Goal: Understand process/instructions: Learn how to perform a task or action

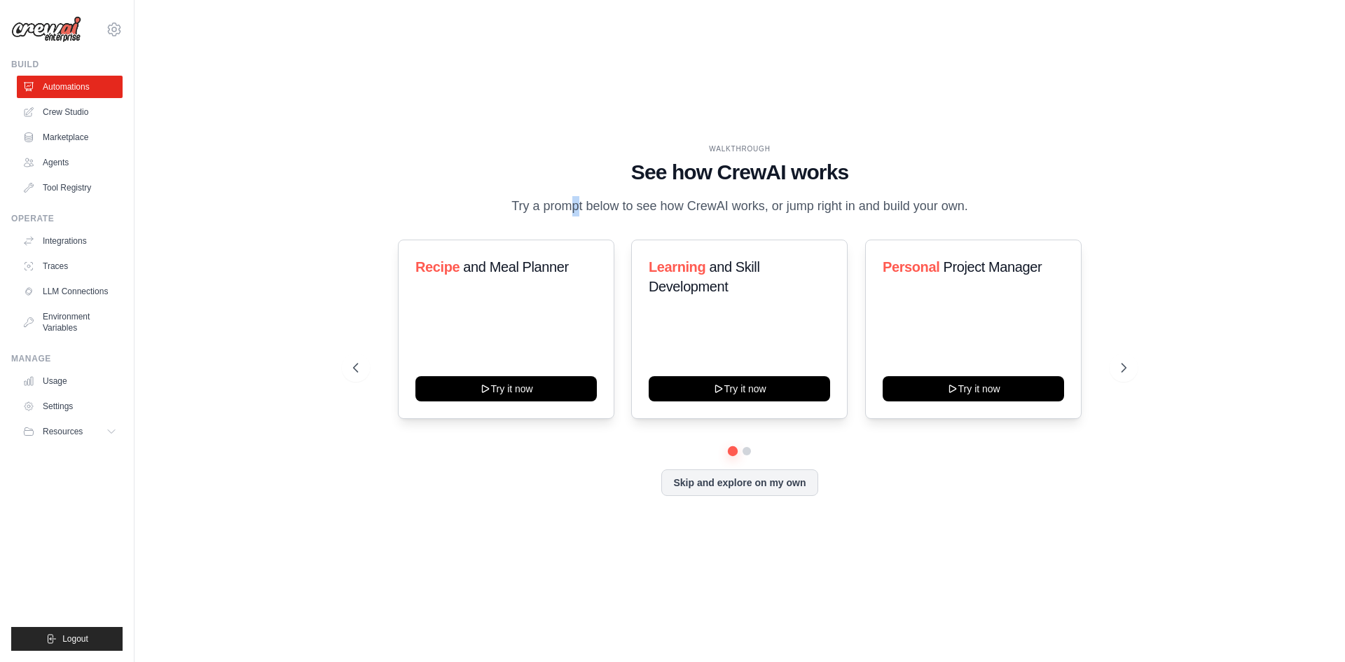
drag, startPoint x: 515, startPoint y: 202, endPoint x: 524, endPoint y: 202, distance: 8.4
click at [524, 202] on p "Try a prompt below to see how CrewAI works, or jump right in and build your own." at bounding box center [739, 206] width 471 height 20
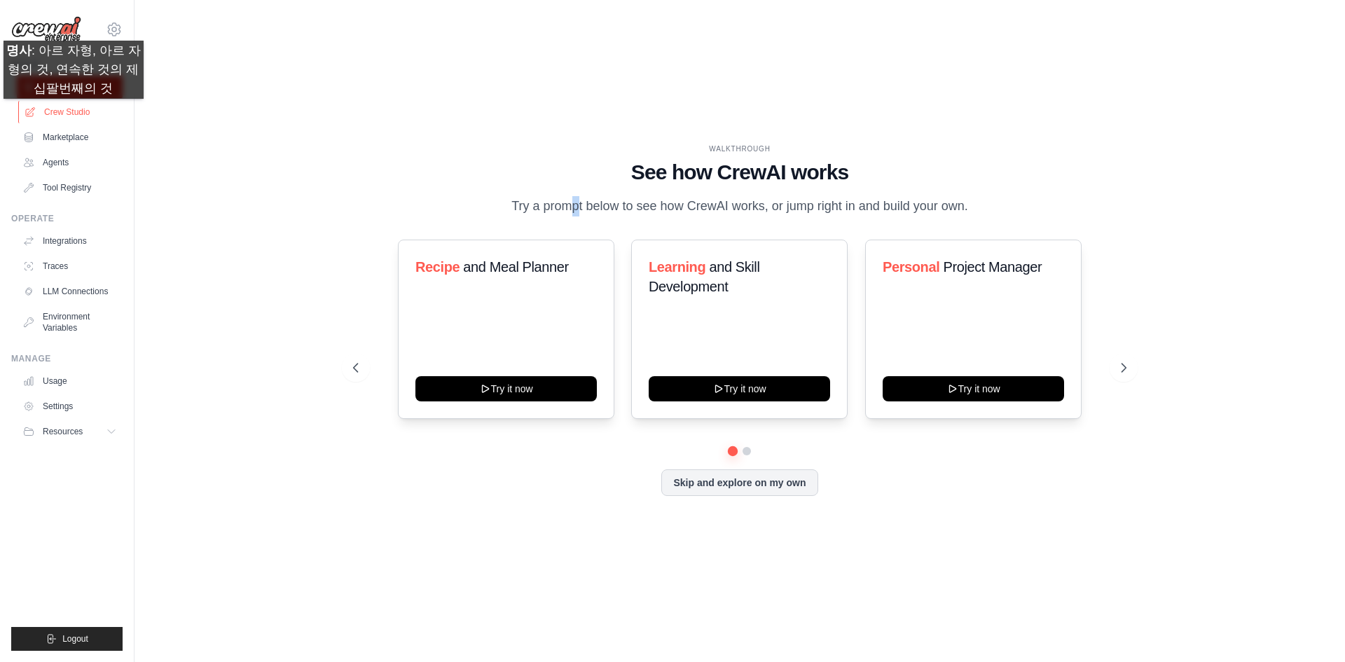
click at [59, 113] on link "Crew Studio" at bounding box center [71, 112] width 106 height 22
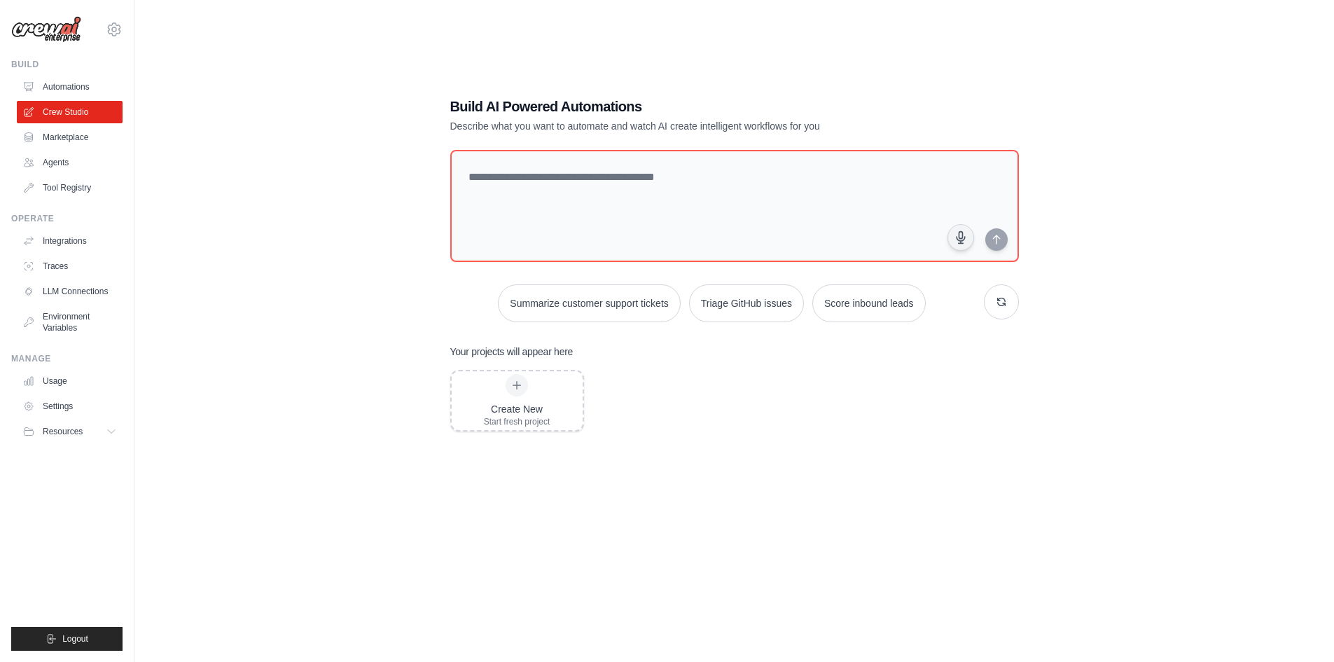
click at [83, 88] on link "Automations" at bounding box center [70, 87] width 106 height 22
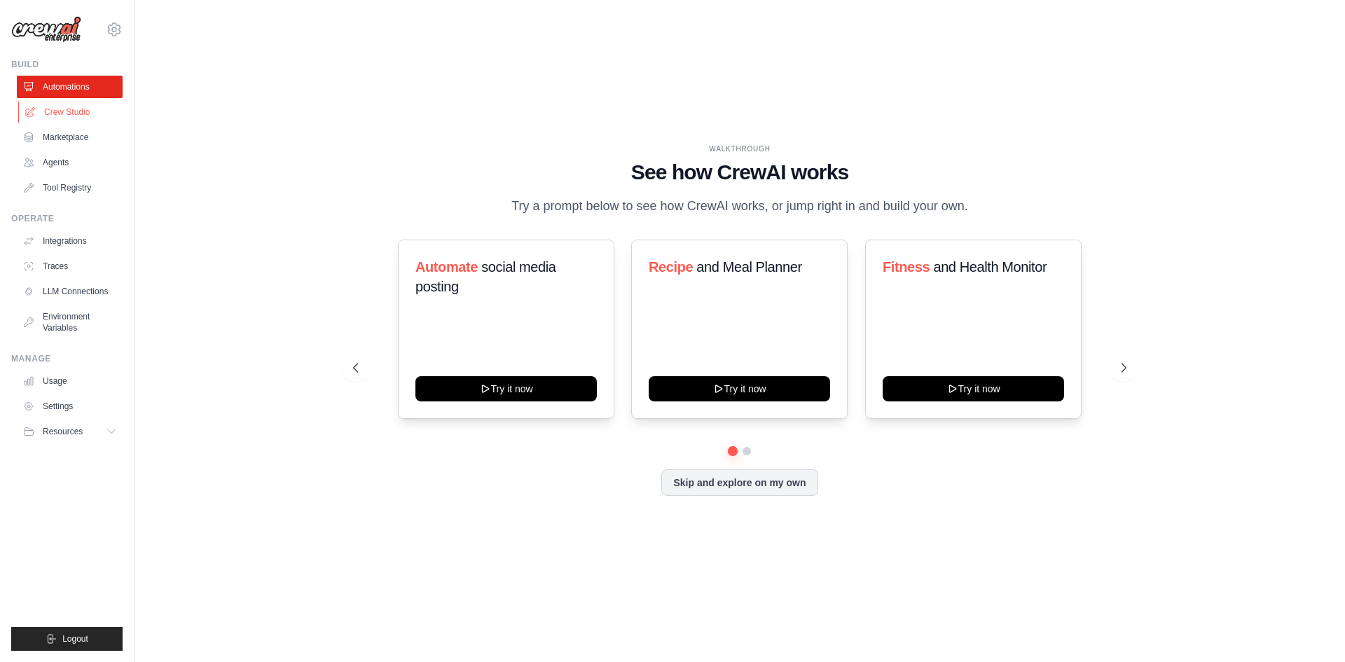
click at [79, 120] on link "Crew Studio" at bounding box center [71, 112] width 106 height 22
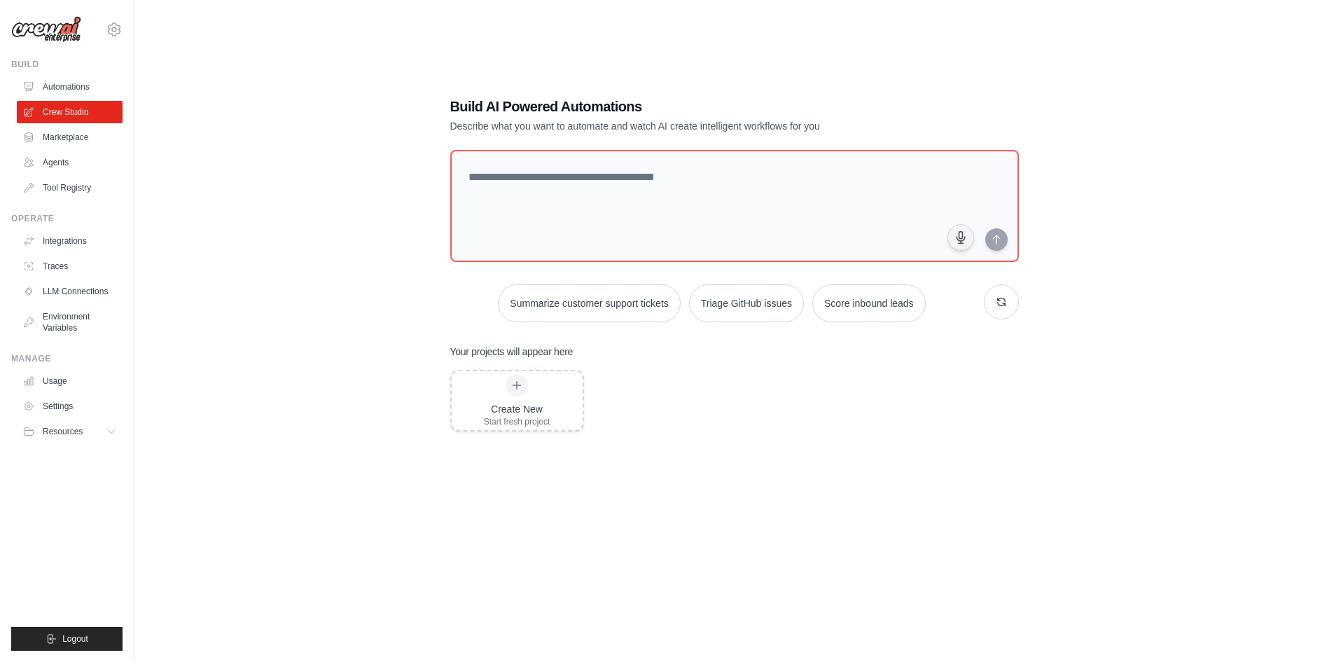
click at [73, 142] on link "Marketplace" at bounding box center [70, 137] width 106 height 22
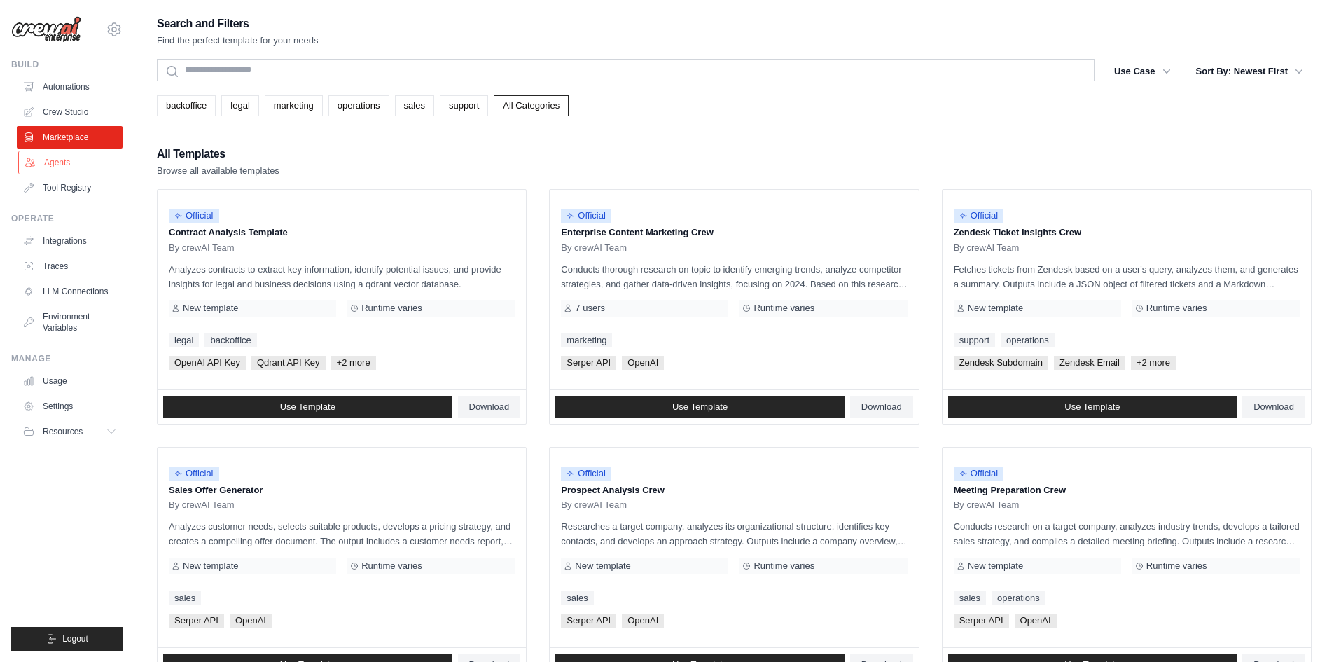
click at [71, 162] on link "Agents" at bounding box center [71, 162] width 106 height 22
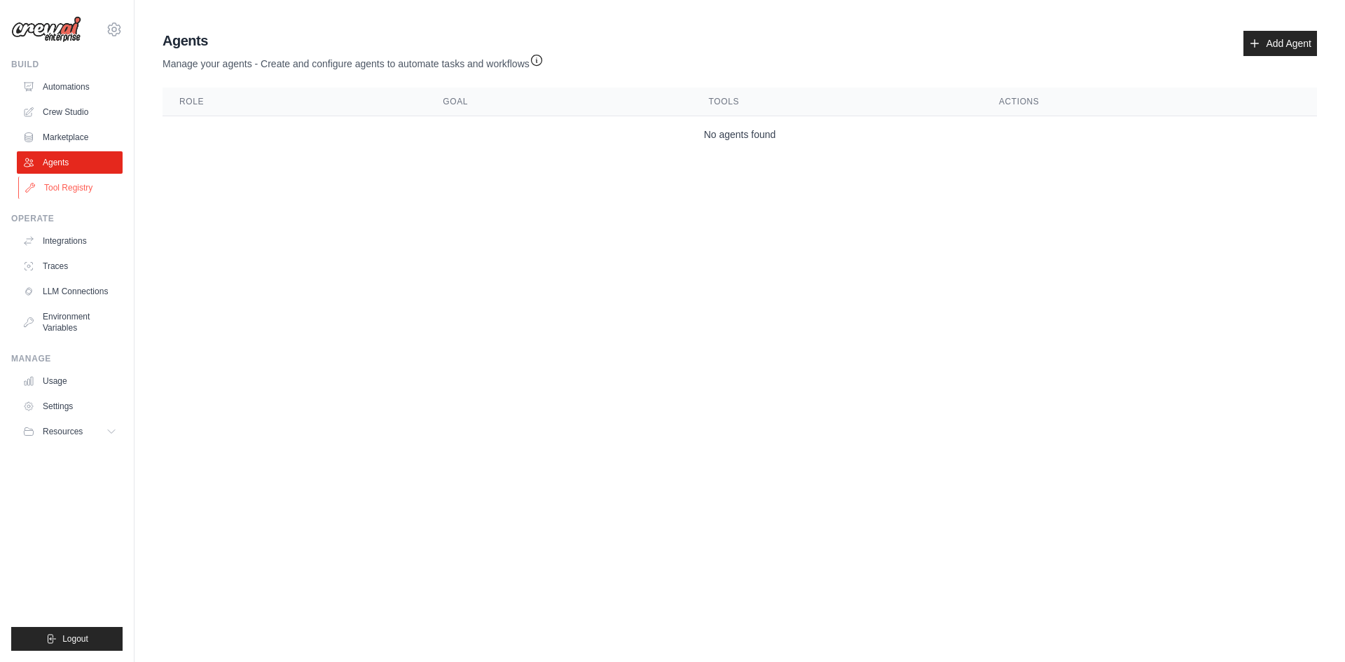
click at [60, 186] on link "Tool Registry" at bounding box center [71, 188] width 106 height 22
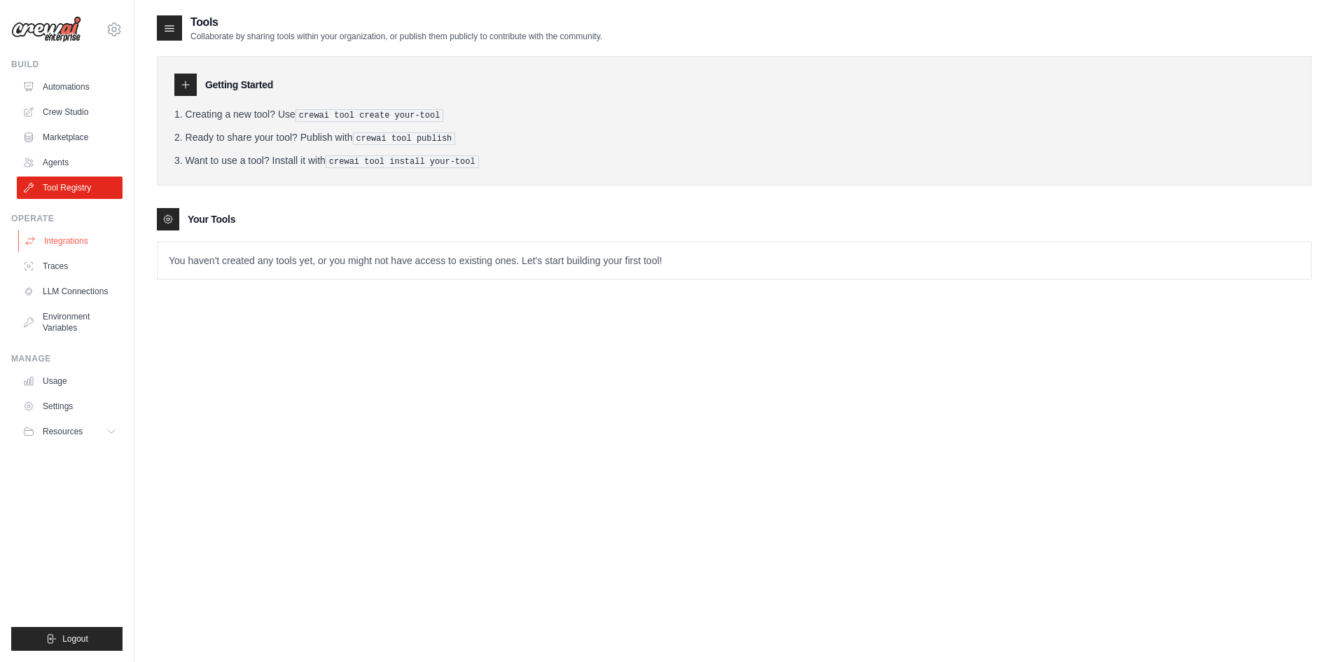
click at [61, 233] on link "Integrations" at bounding box center [71, 241] width 106 height 22
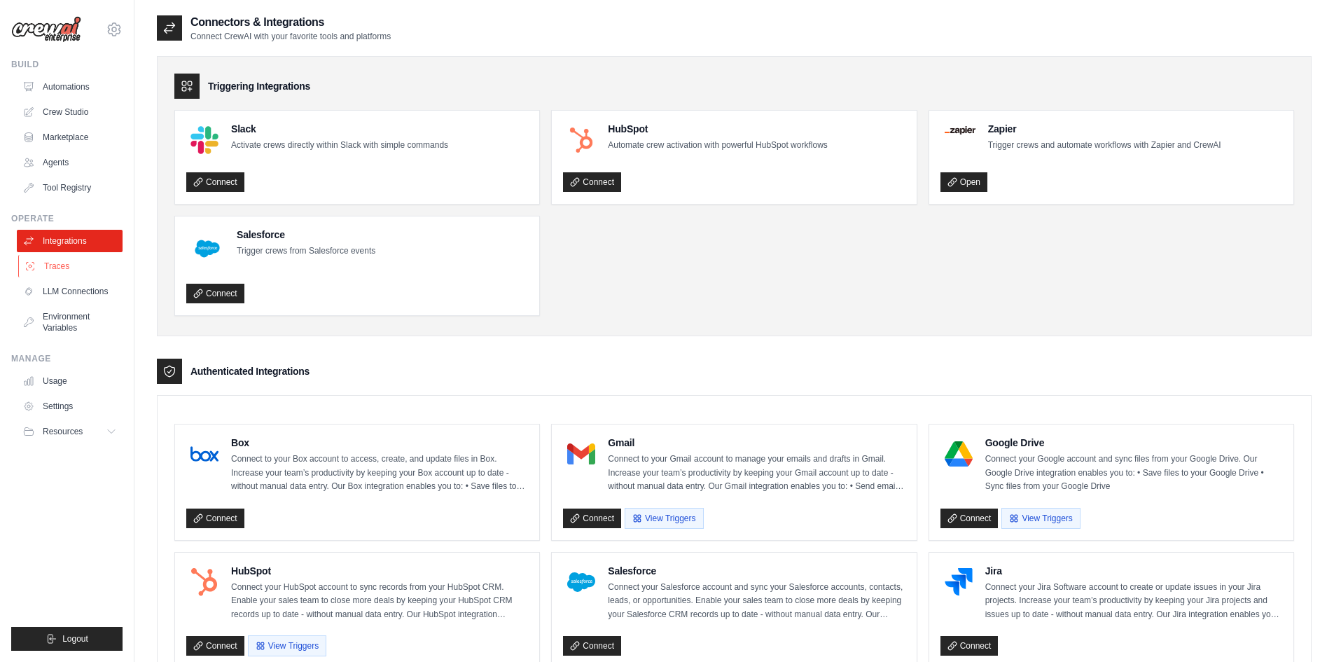
click at [60, 267] on link "Traces" at bounding box center [71, 266] width 106 height 22
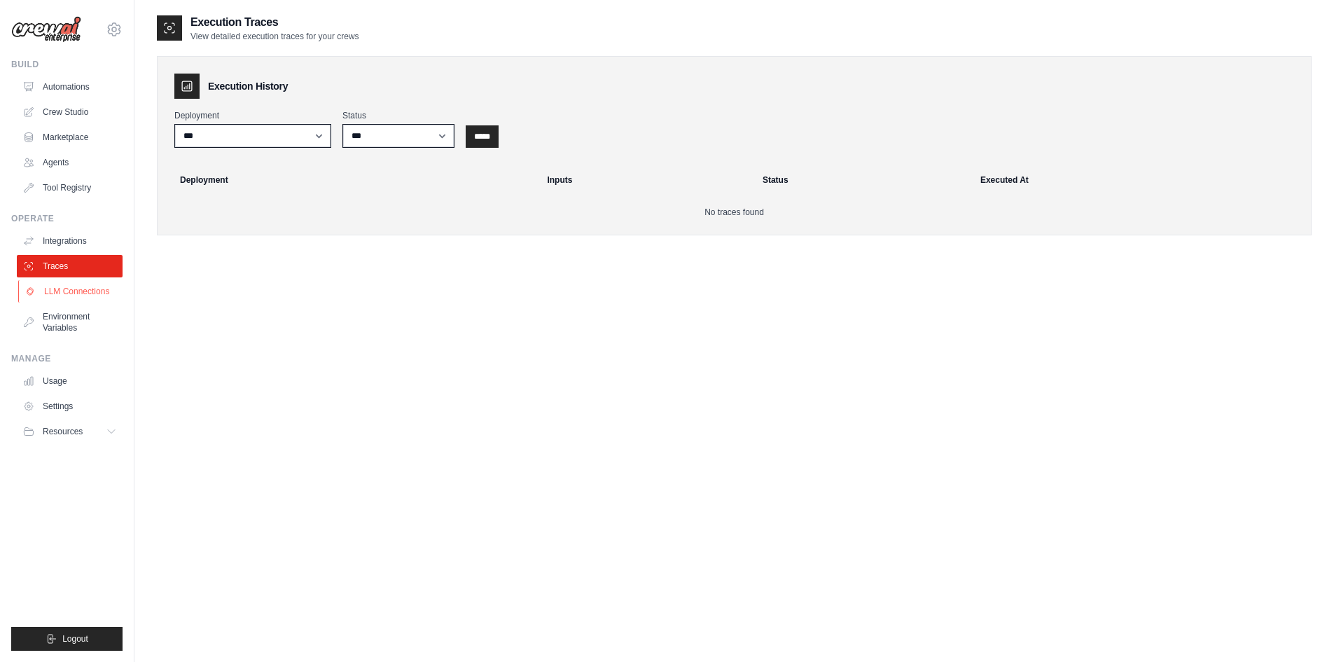
click at [62, 290] on link "LLM Connections" at bounding box center [71, 291] width 106 height 22
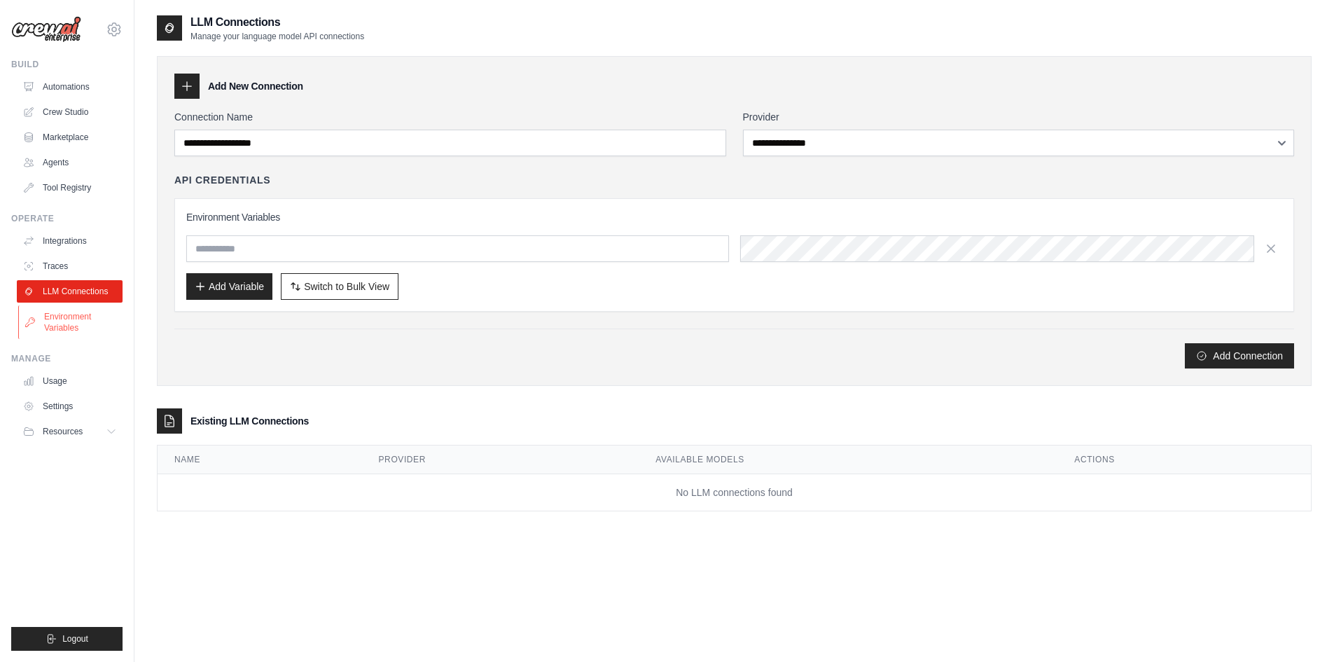
click at [72, 326] on link "Environment Variables" at bounding box center [71, 322] width 106 height 34
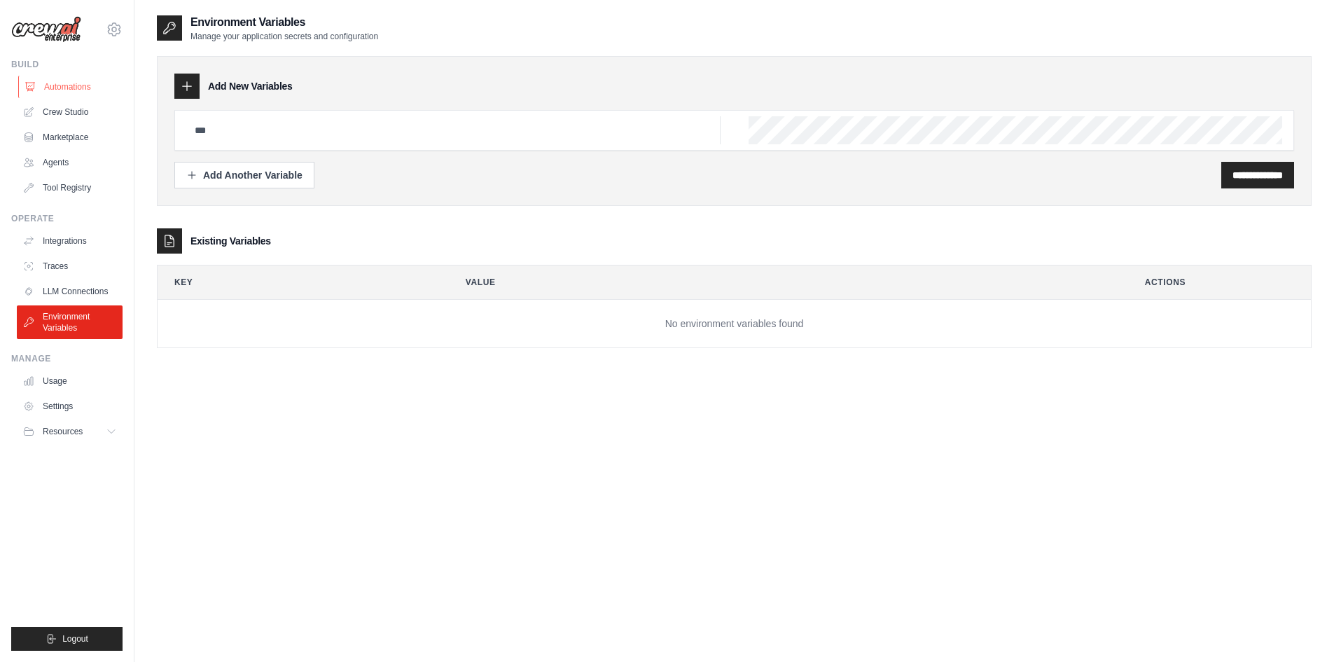
click at [68, 85] on link "Automations" at bounding box center [71, 87] width 106 height 22
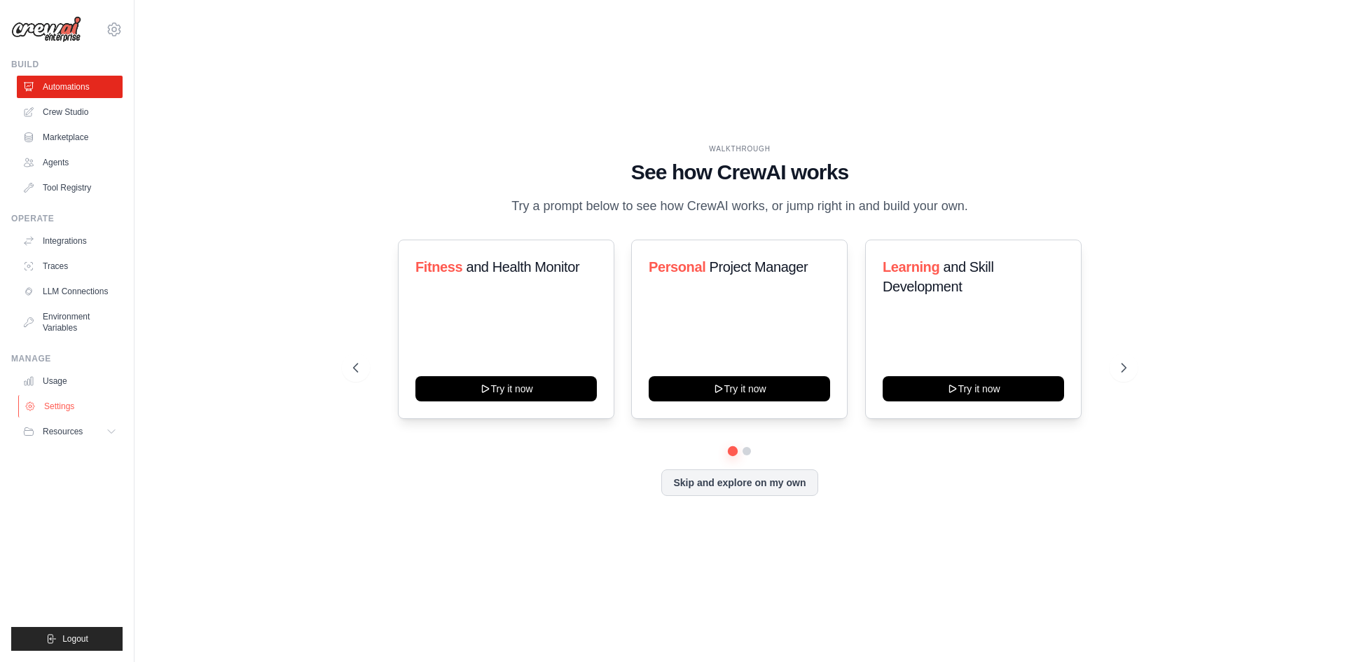
click at [84, 404] on link "Settings" at bounding box center [71, 406] width 106 height 22
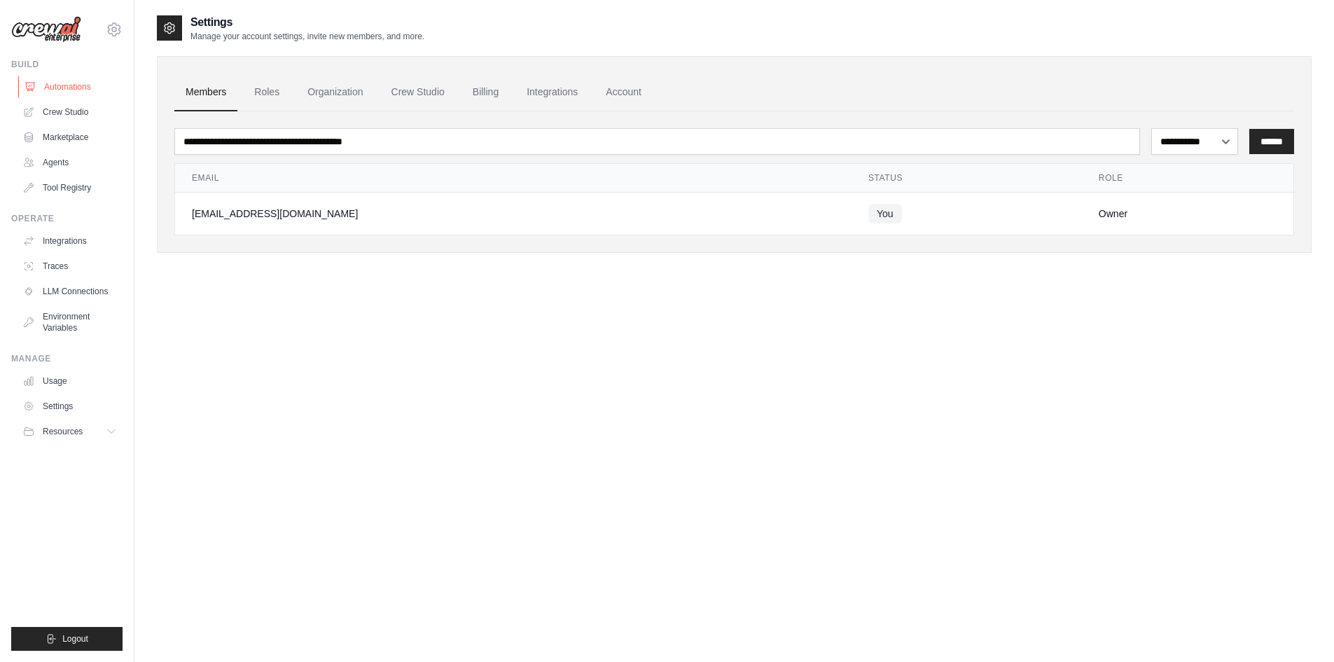
click at [54, 88] on link "Automations" at bounding box center [71, 87] width 106 height 22
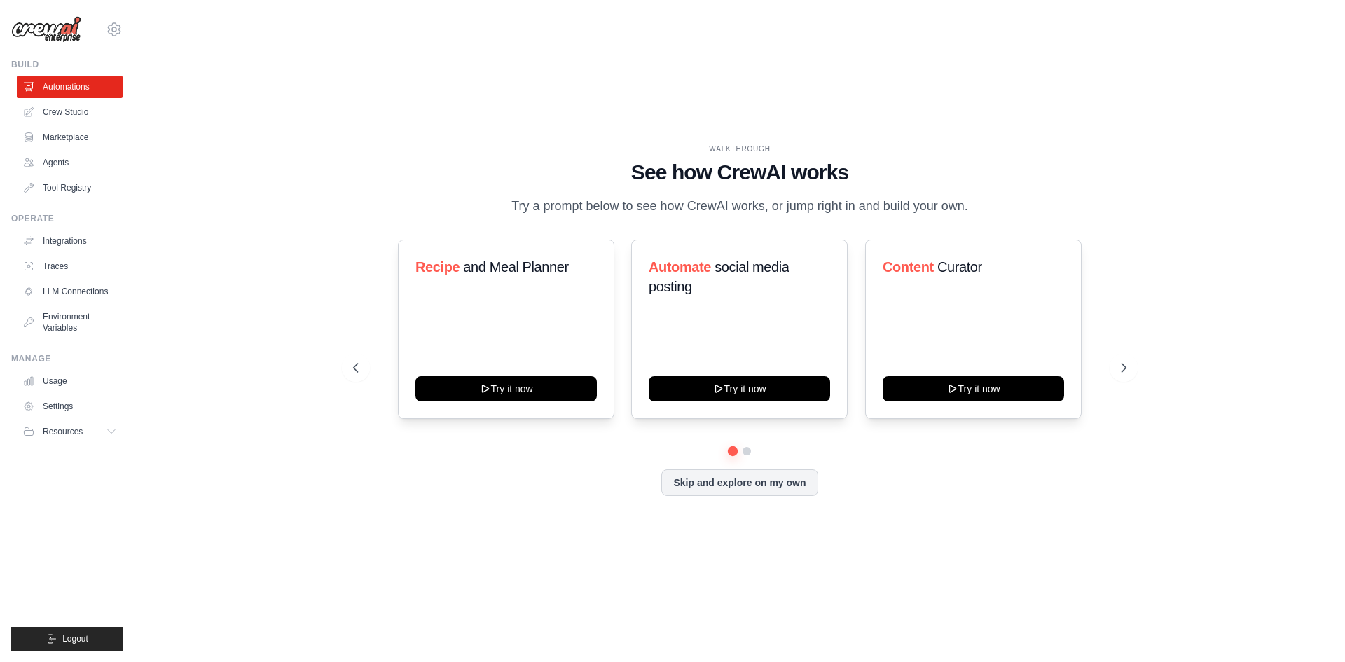
click at [298, 182] on div "WALKTHROUGH See how CrewAI works Try a prompt below to see how CrewAI works, or…" at bounding box center [739, 331] width 1165 height 634
click at [1124, 371] on icon at bounding box center [1125, 368] width 14 height 14
click at [349, 375] on icon at bounding box center [354, 368] width 14 height 14
click at [712, 492] on button "Skip and explore on my own" at bounding box center [739, 481] width 156 height 27
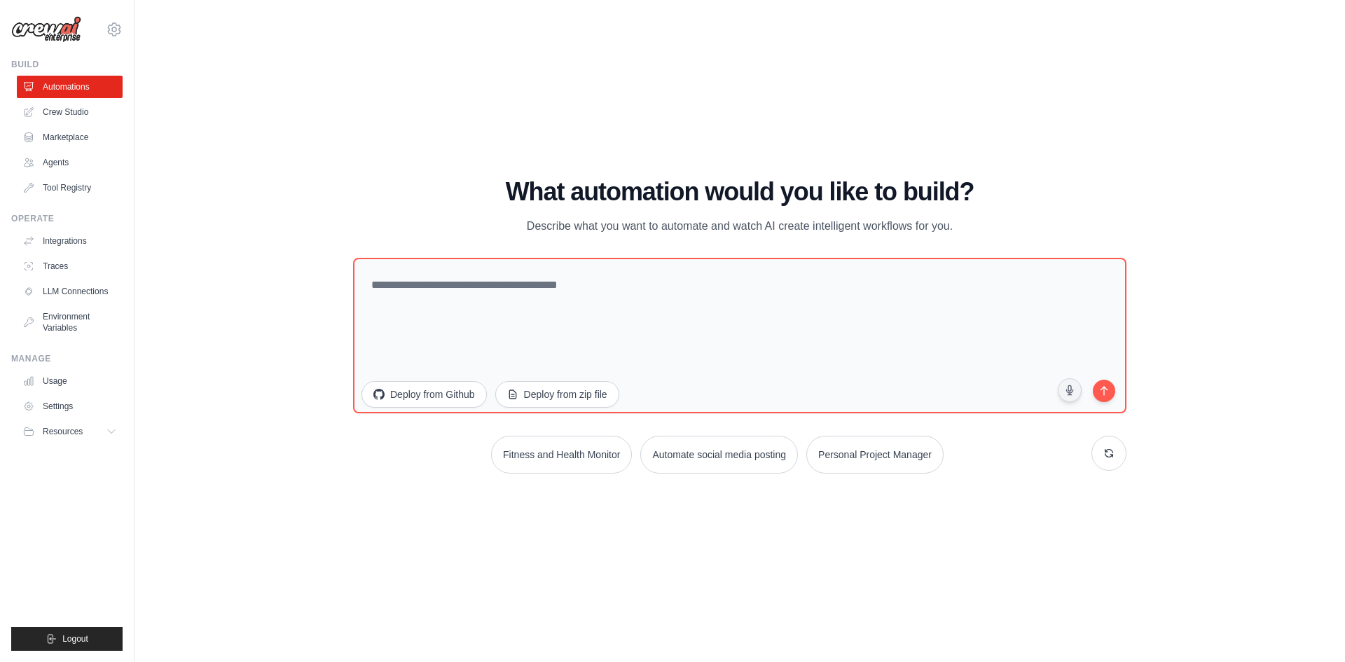
click at [275, 350] on div "WALKTHROUGH See how CrewAI works Try a prompt below to see how CrewAI works, or…" at bounding box center [739, 331] width 1165 height 634
drag, startPoint x: 482, startPoint y: 191, endPoint x: 696, endPoint y: 193, distance: 213.6
click at [686, 191] on h1 "What automation would you like to build?" at bounding box center [739, 192] width 773 height 28
click at [719, 235] on p "Describe what you want to automate and watch AI create intelligent workflows fo…" at bounding box center [739, 226] width 471 height 18
drag, startPoint x: 623, startPoint y: 235, endPoint x: 908, endPoint y: 218, distance: 284.9
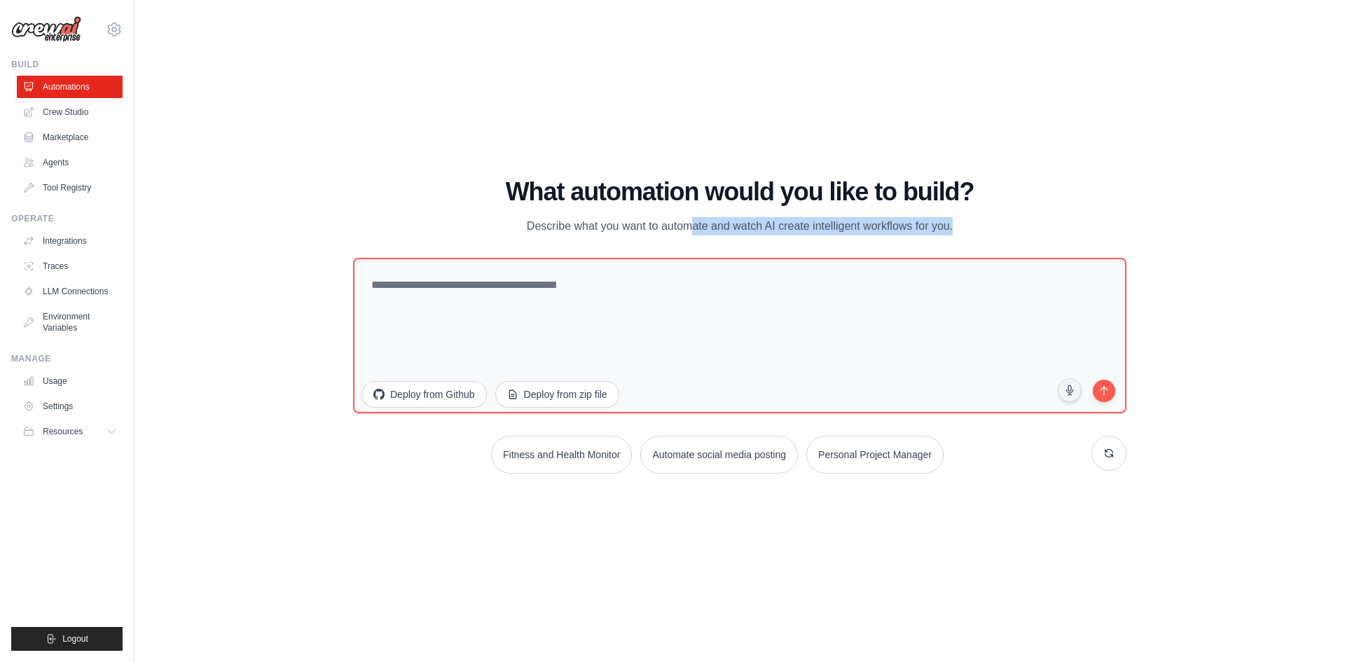
click at [908, 218] on p "Describe what you want to automate and watch AI create intelligent workflows fo…" at bounding box center [739, 226] width 471 height 18
click at [897, 244] on div "What automation would you like to build? Describe what you want to automate and…" at bounding box center [739, 326] width 773 height 296
drag, startPoint x: 717, startPoint y: 230, endPoint x: 972, endPoint y: 228, distance: 255.0
click at [948, 229] on p "Describe what you want to automate and watch AI create intelligent workflows fo…" at bounding box center [739, 226] width 471 height 18
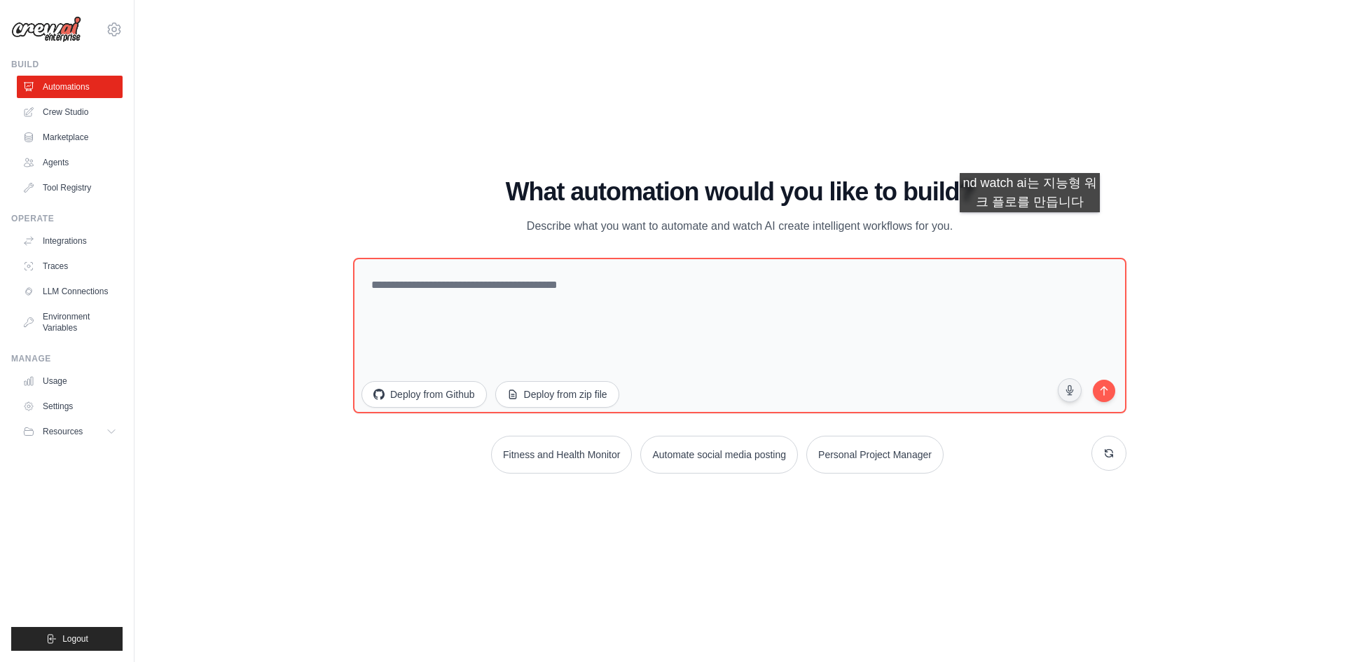
click at [1030, 226] on div "What automation would you like to build? Describe what you want to automate and…" at bounding box center [739, 206] width 773 height 57
click at [1121, 452] on button at bounding box center [1108, 452] width 35 height 35
click at [1099, 455] on button at bounding box center [1108, 452] width 35 height 35
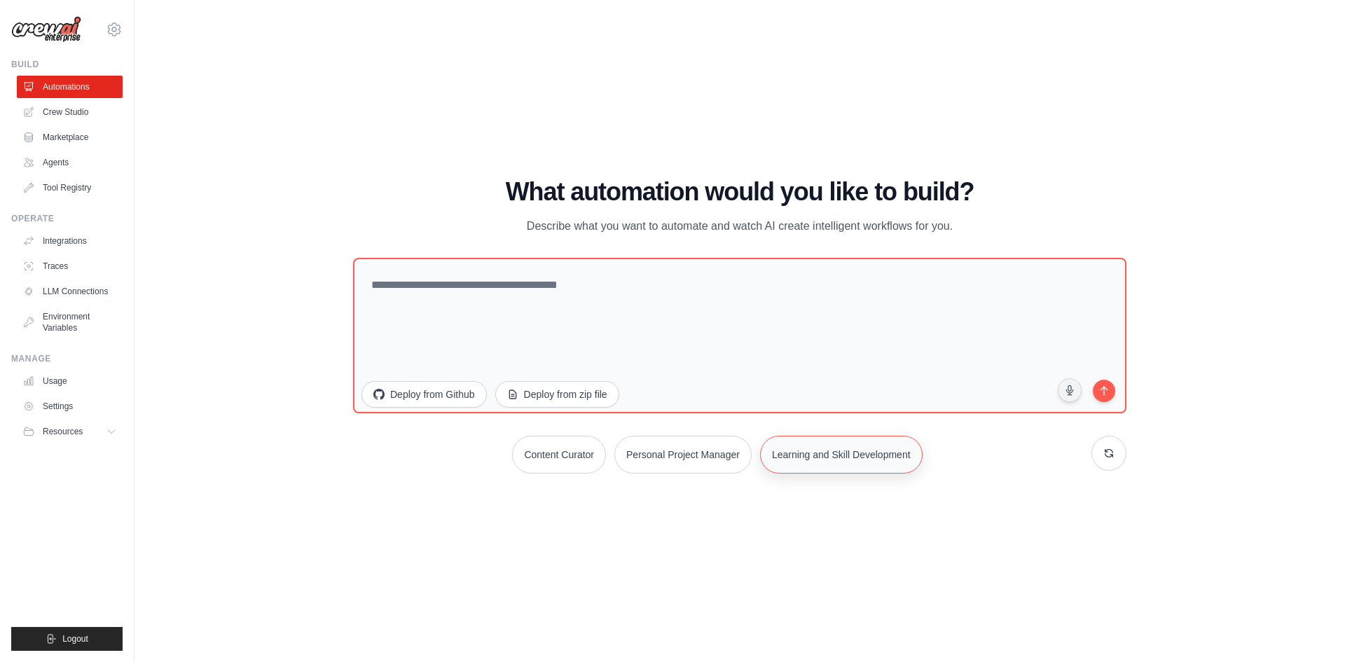
click at [914, 456] on button "Learning and Skill Development" at bounding box center [841, 455] width 162 height 38
click at [1102, 392] on icon "submit" at bounding box center [1104, 389] width 14 height 14
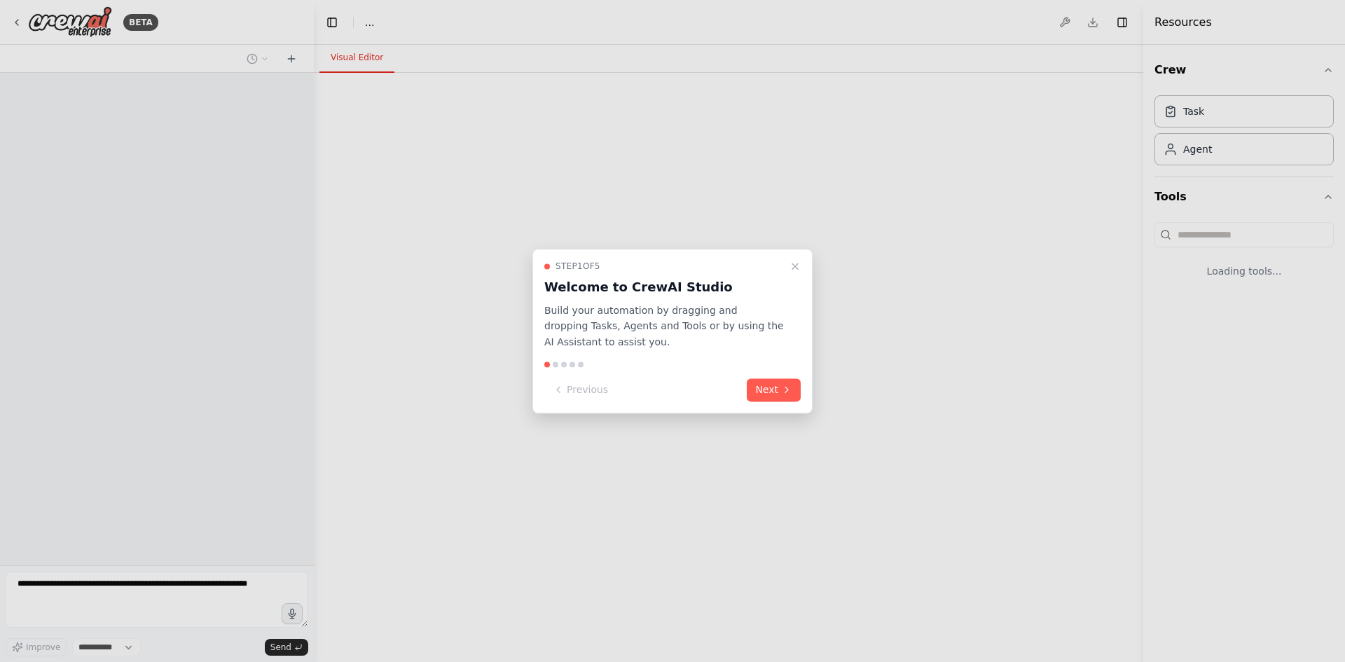
select select "****"
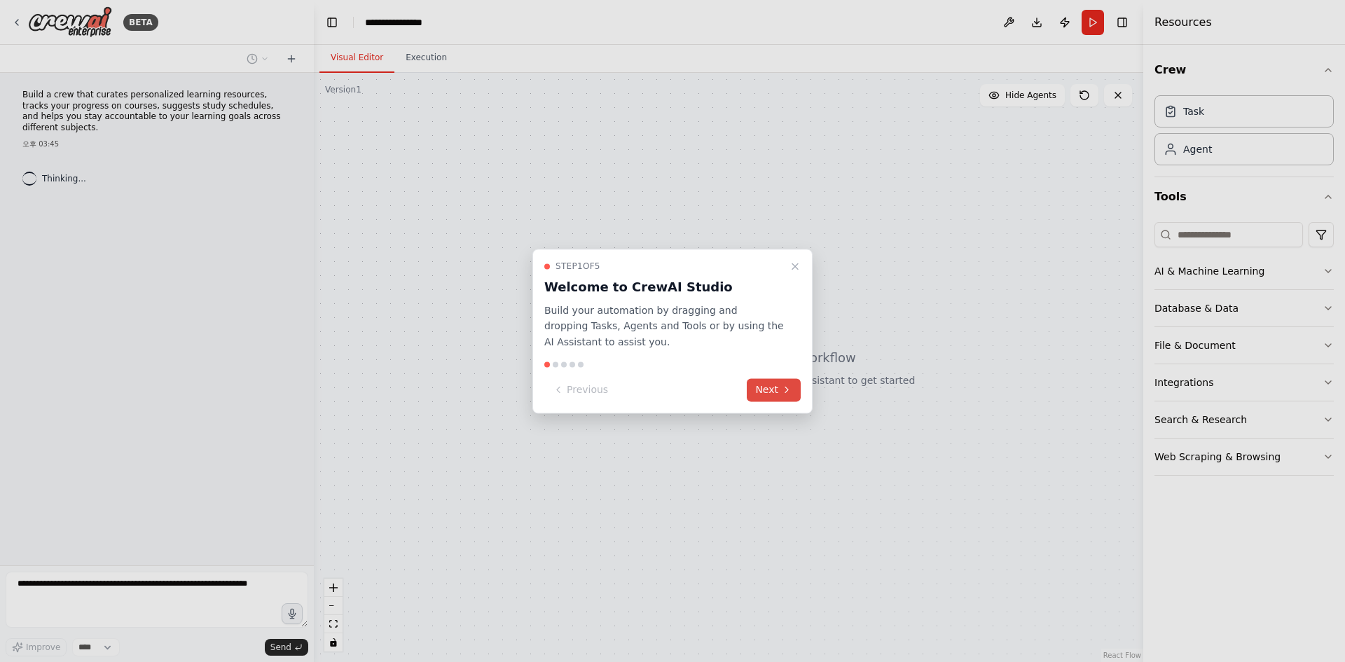
click at [761, 386] on button "Next" at bounding box center [774, 389] width 54 height 23
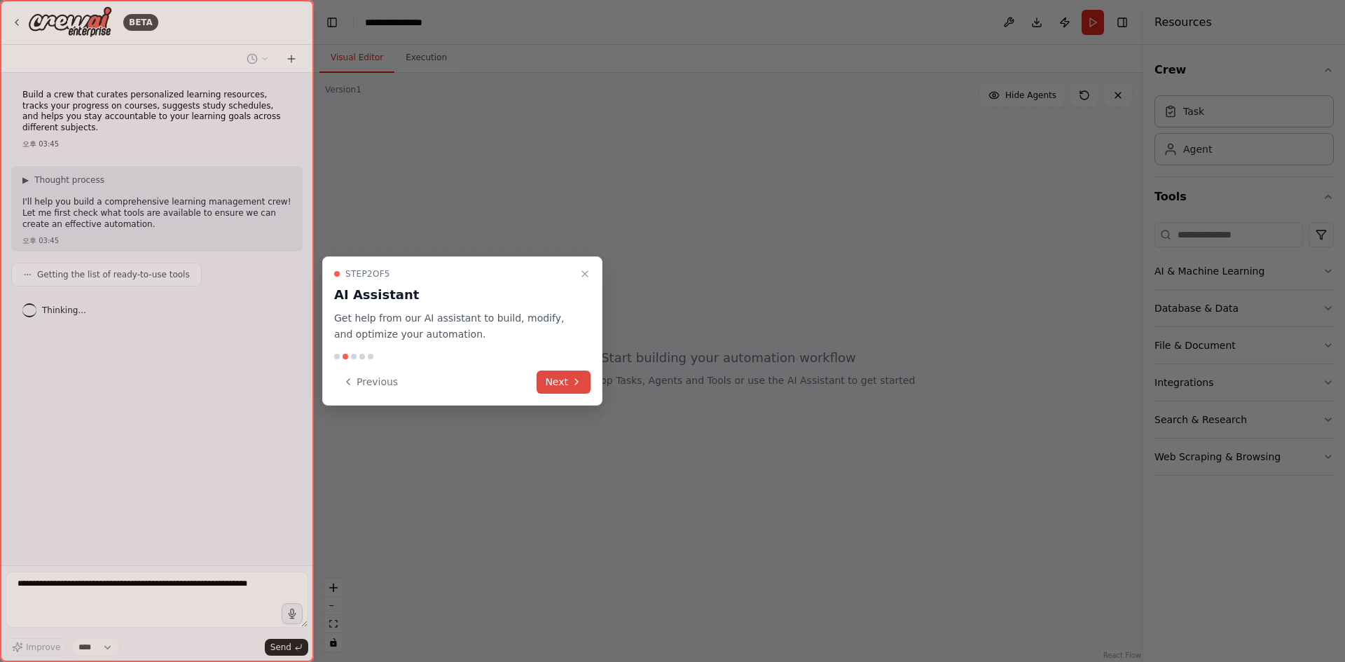
click at [562, 378] on button "Next" at bounding box center [564, 382] width 54 height 23
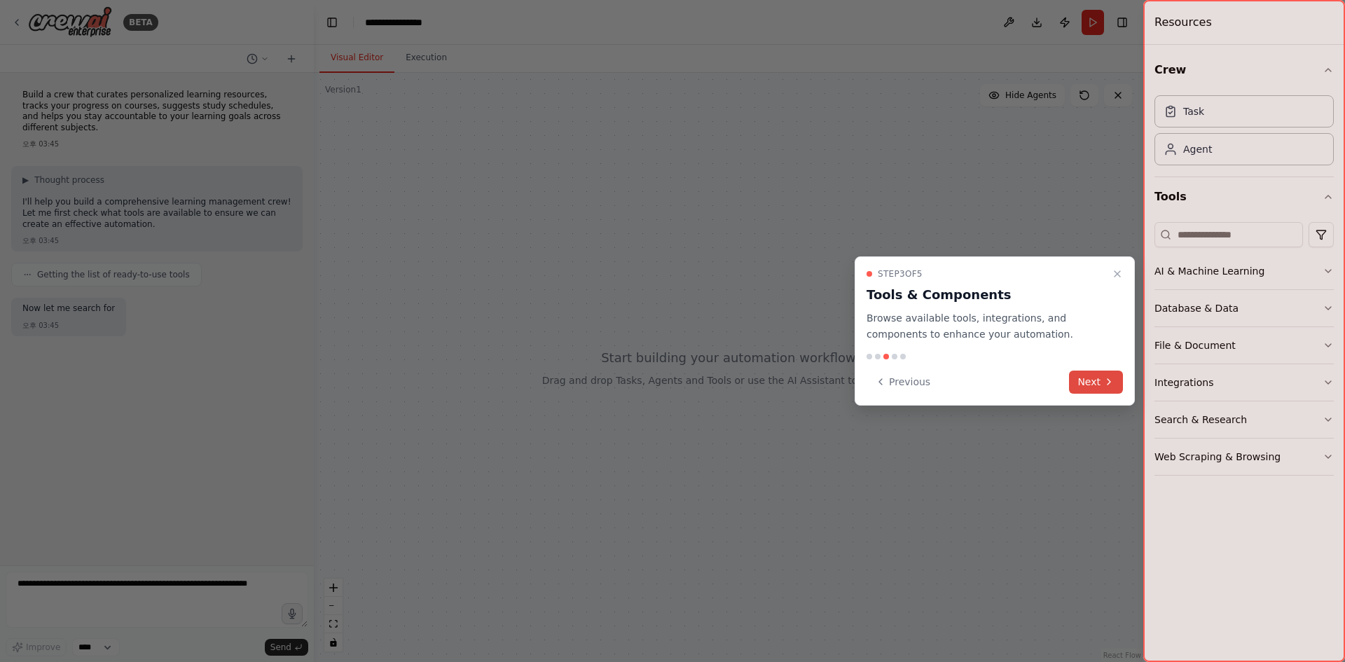
click at [1086, 375] on button "Next" at bounding box center [1096, 382] width 54 height 23
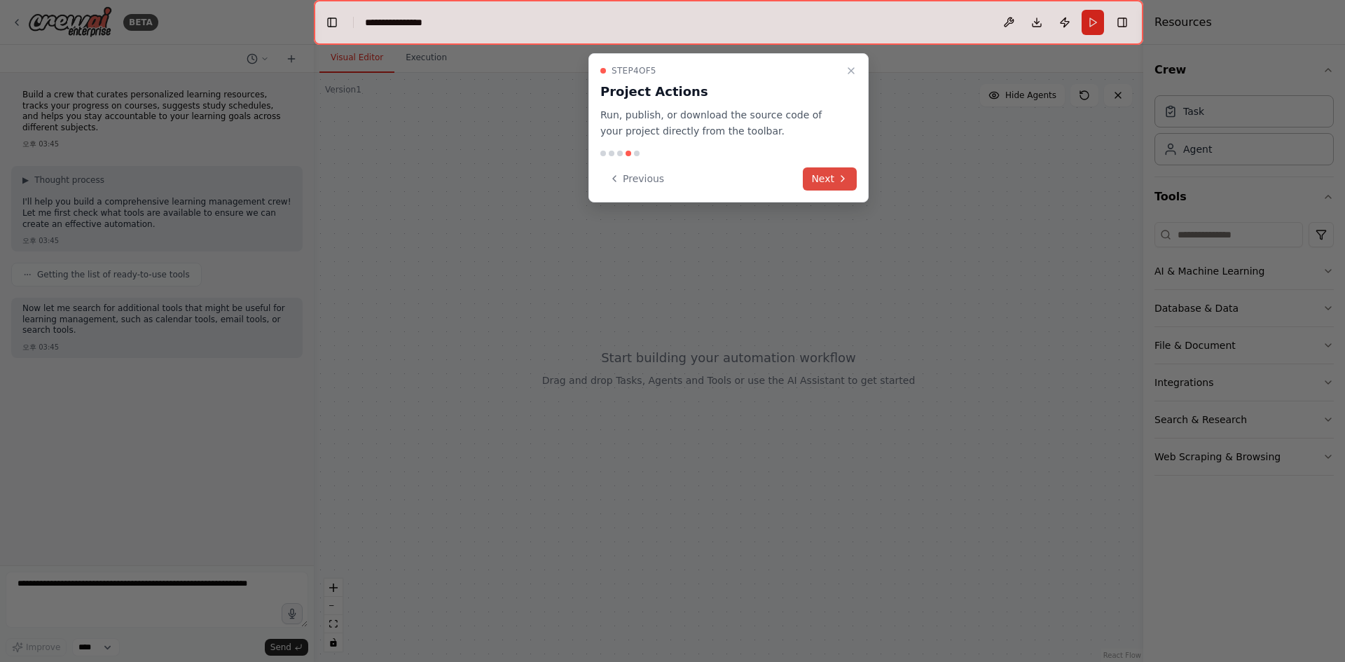
click at [830, 180] on button "Next" at bounding box center [830, 178] width 54 height 23
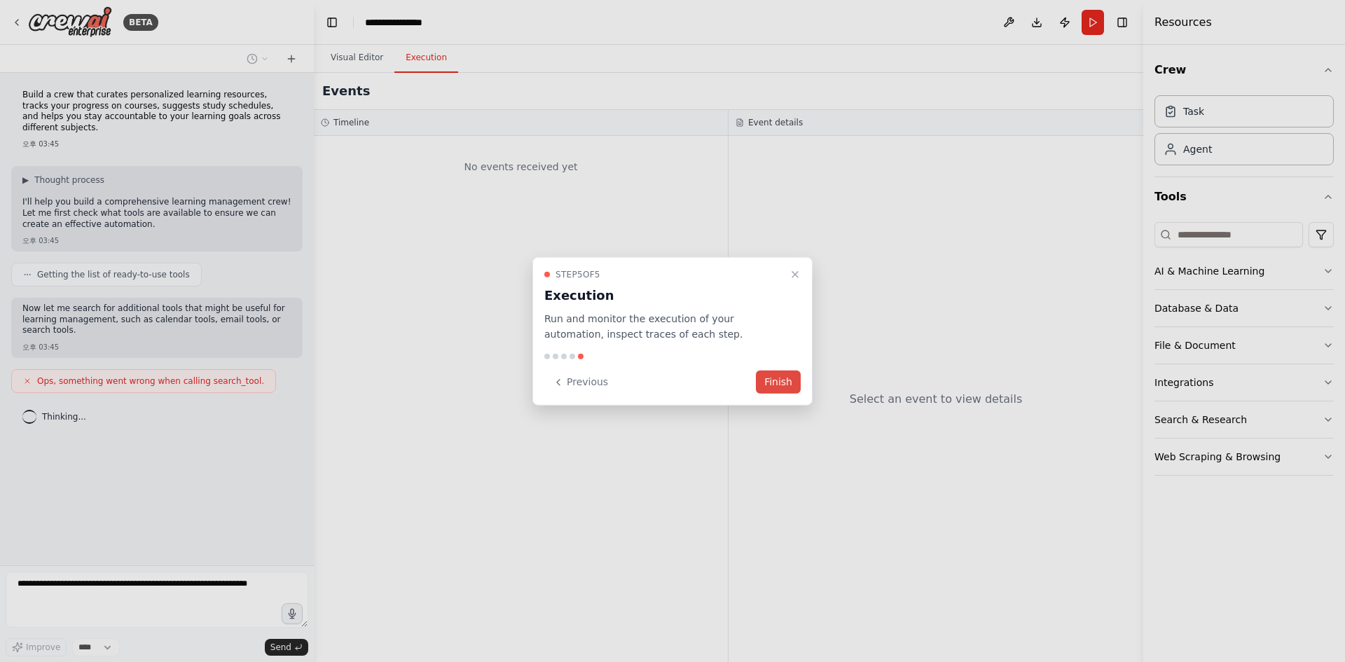
click at [771, 380] on button "Finish" at bounding box center [778, 382] width 45 height 23
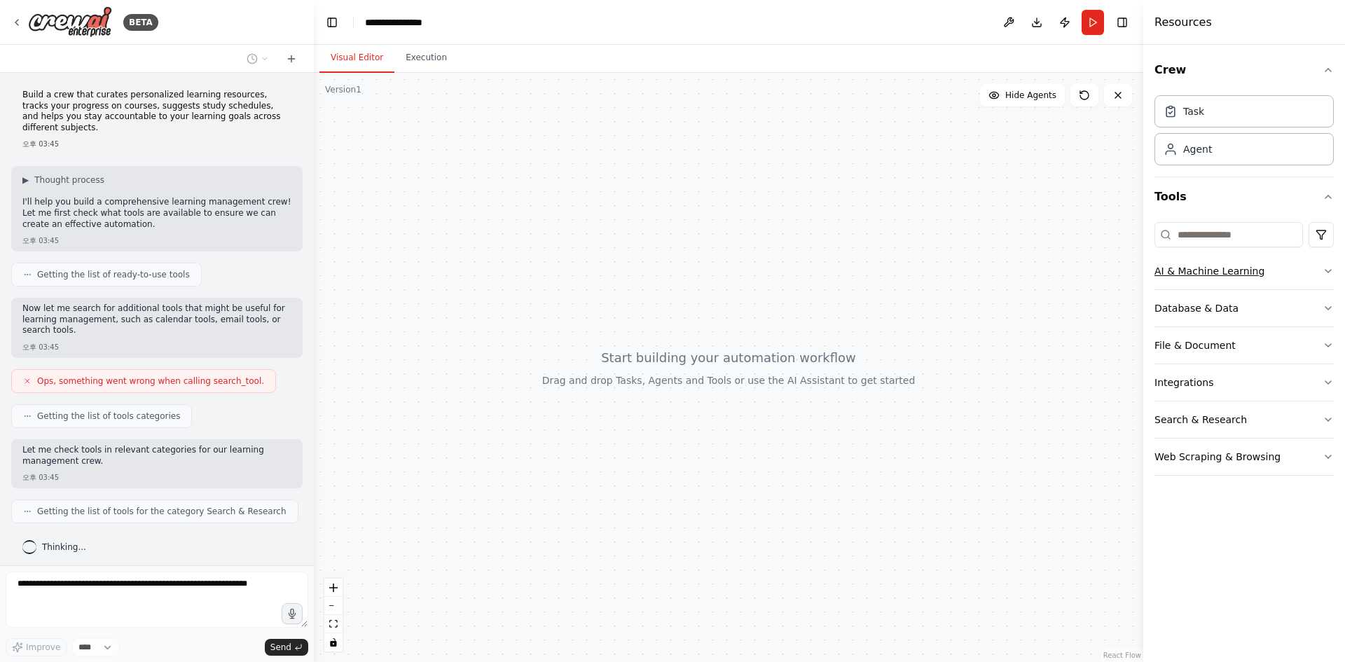
click at [1310, 273] on button "AI & Machine Learning" at bounding box center [1243, 271] width 179 height 36
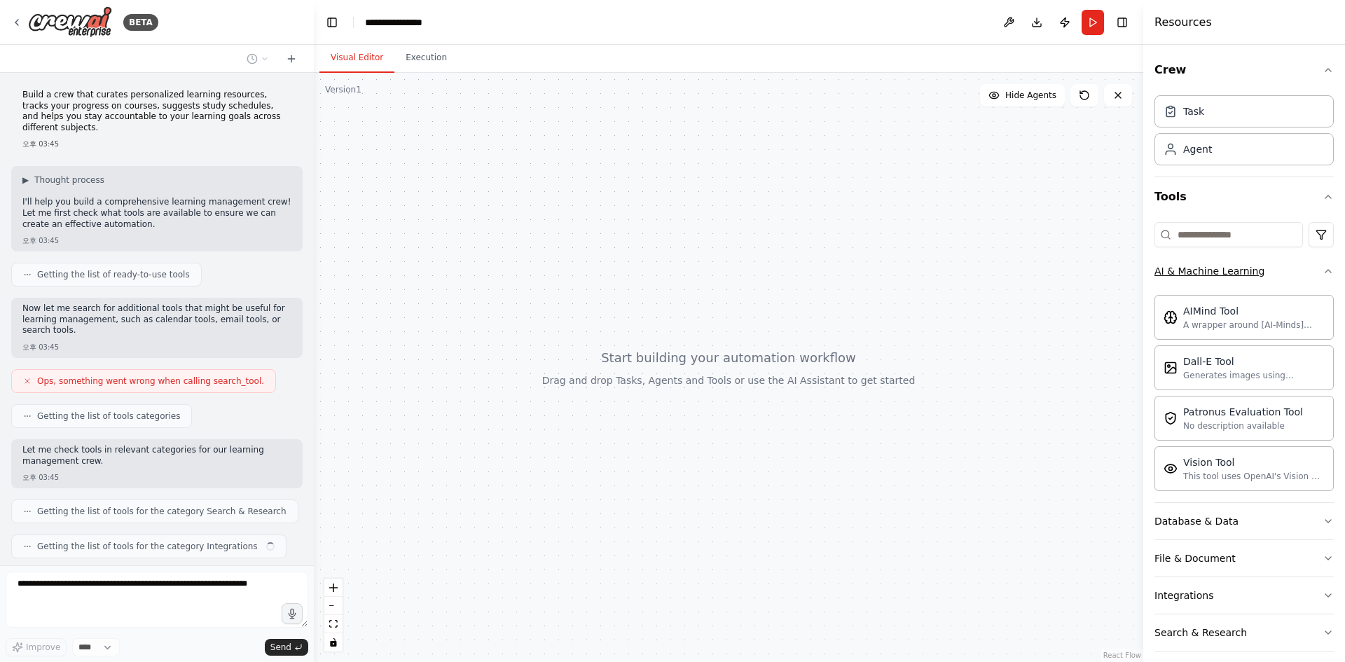
scroll to position [29, 0]
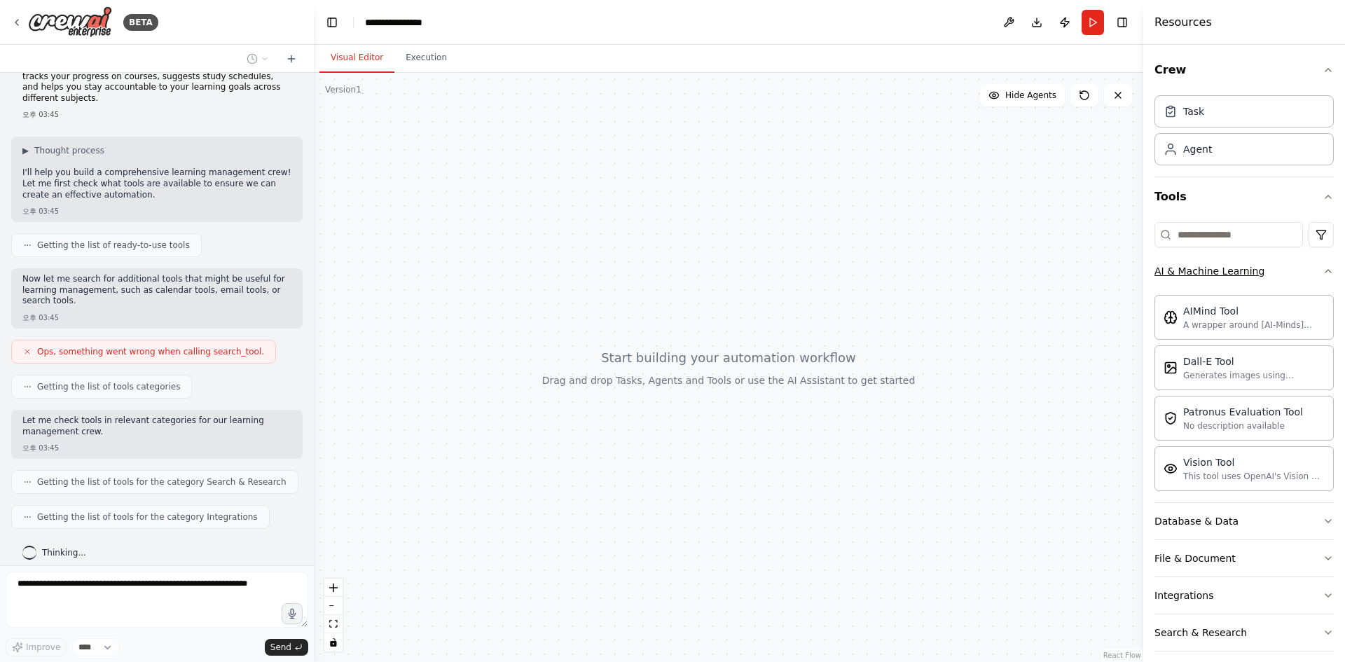
click at [1310, 273] on button "AI & Machine Learning" at bounding box center [1243, 271] width 179 height 36
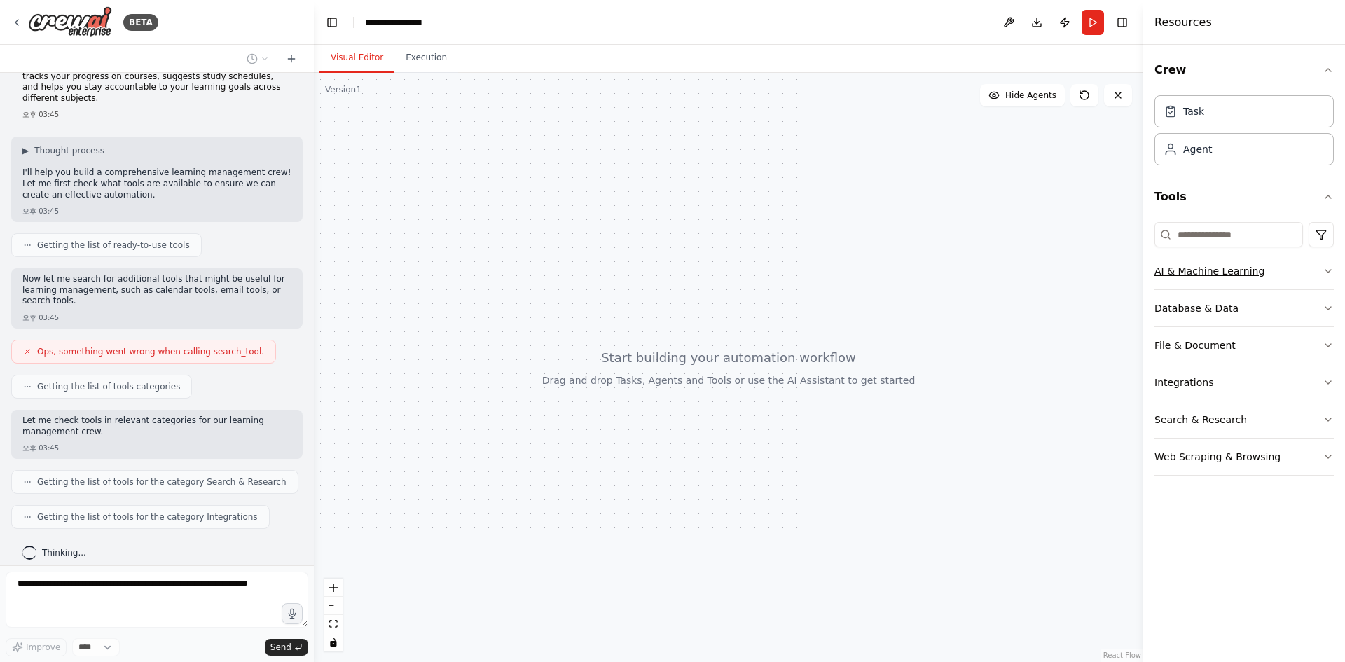
click at [1319, 278] on button "AI & Machine Learning" at bounding box center [1243, 271] width 179 height 36
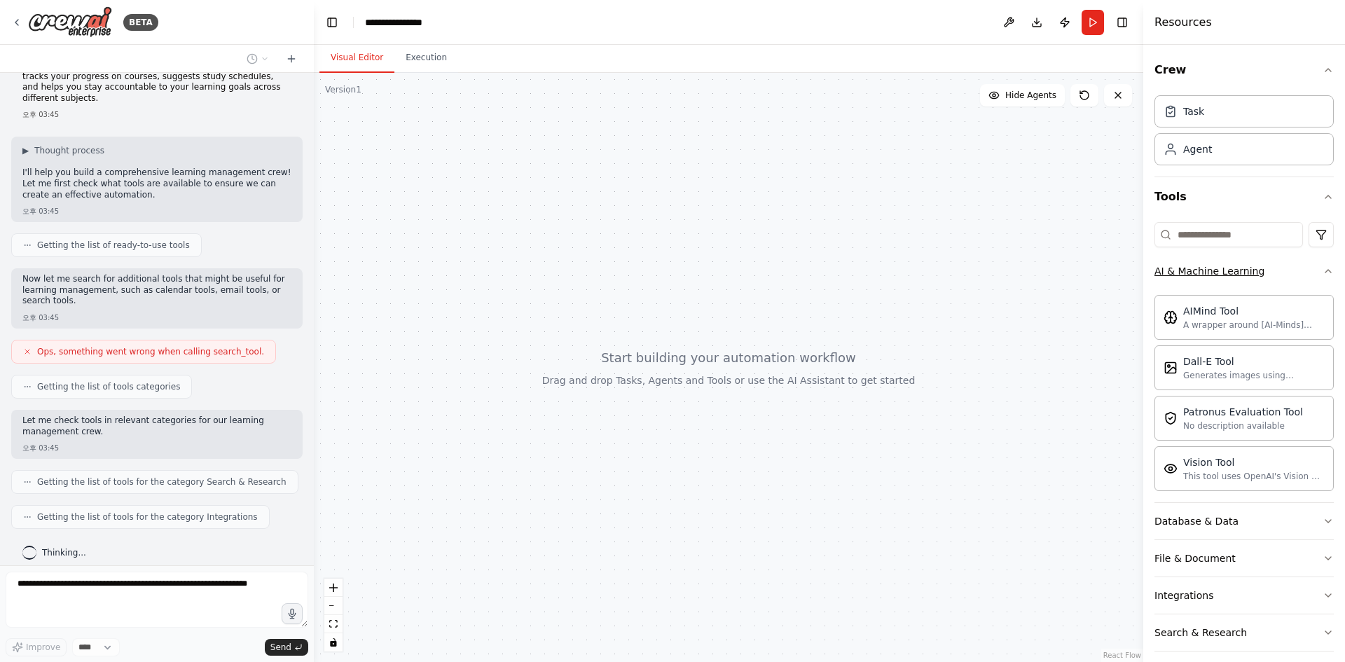
click at [1311, 272] on button "AI & Machine Learning" at bounding box center [1243, 271] width 179 height 36
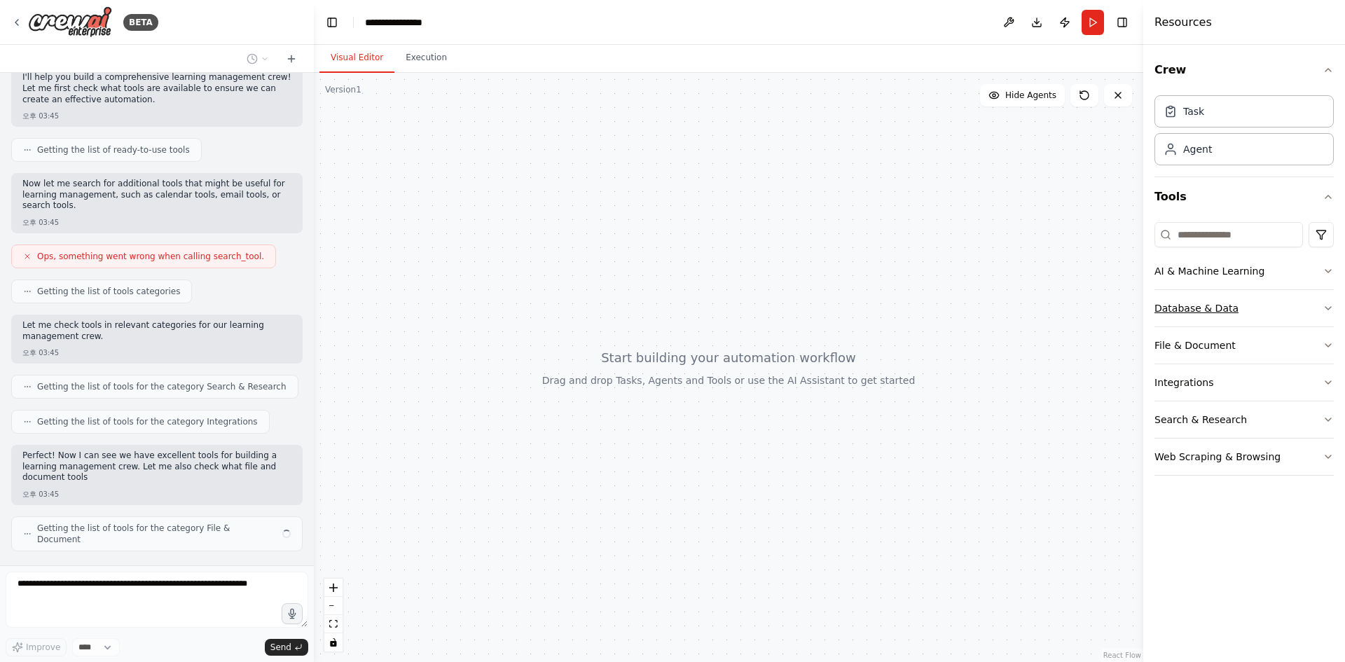
click at [1296, 309] on button "Database & Data" at bounding box center [1243, 308] width 179 height 36
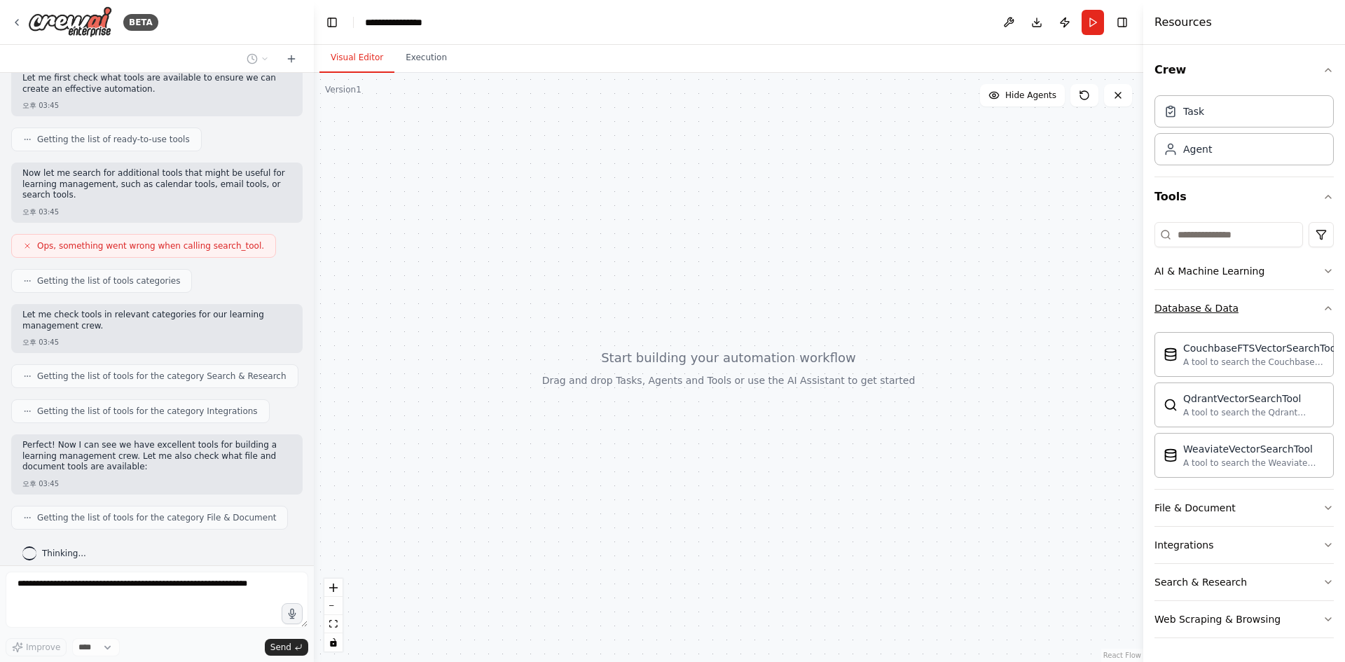
click at [1296, 309] on button "Database & Data" at bounding box center [1243, 308] width 179 height 36
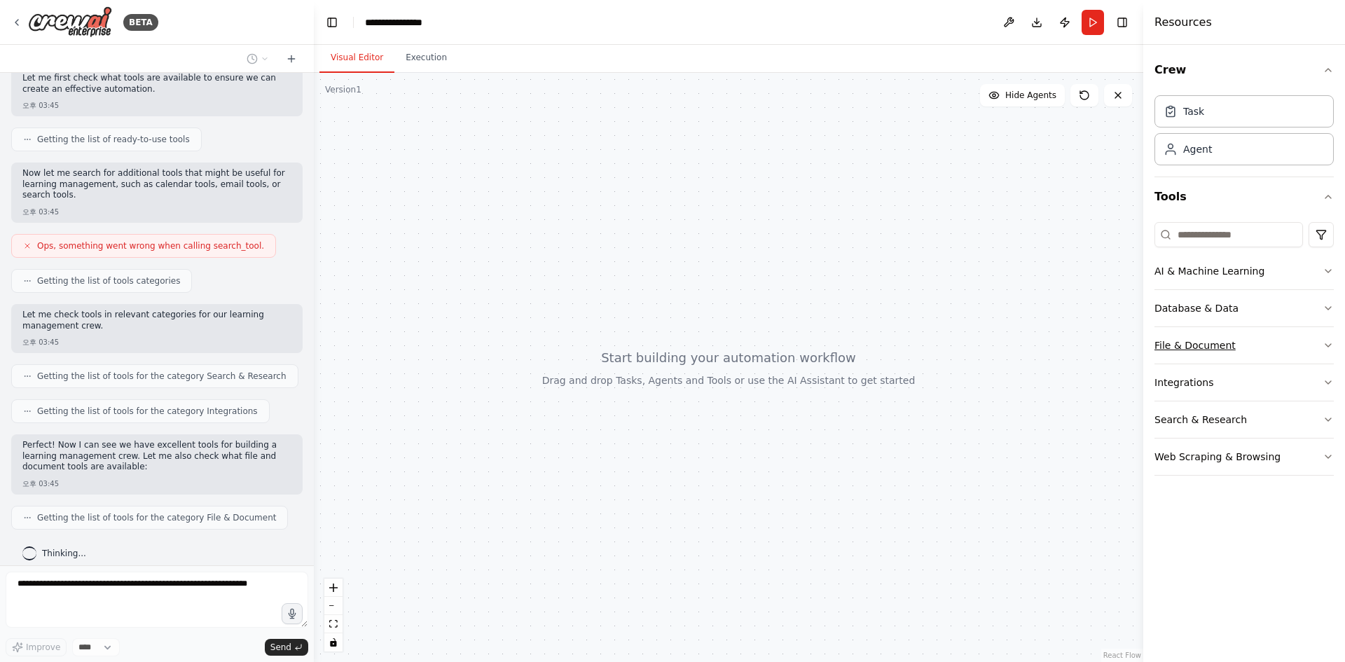
click at [1289, 351] on button "File & Document" at bounding box center [1243, 345] width 179 height 36
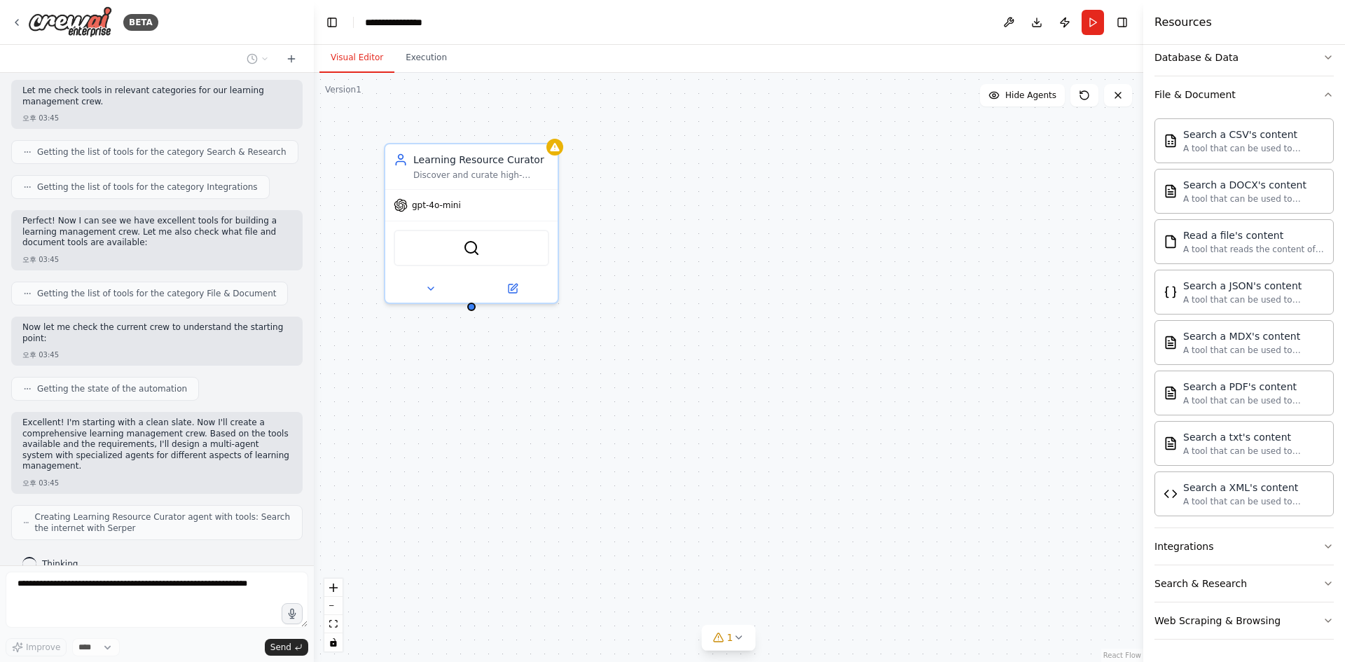
scroll to position [384, 0]
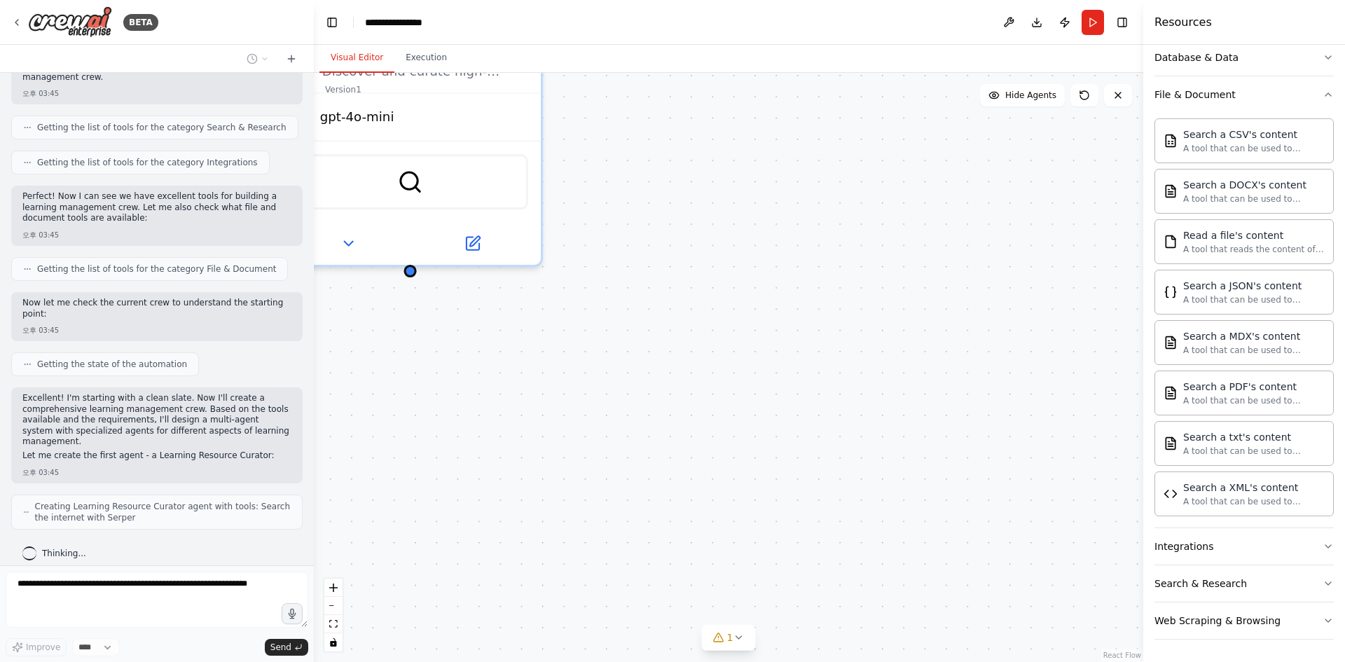
click at [579, 415] on div "Learning Resource Curator Discover and curate high-quality learning resources f…" at bounding box center [728, 367] width 829 height 589
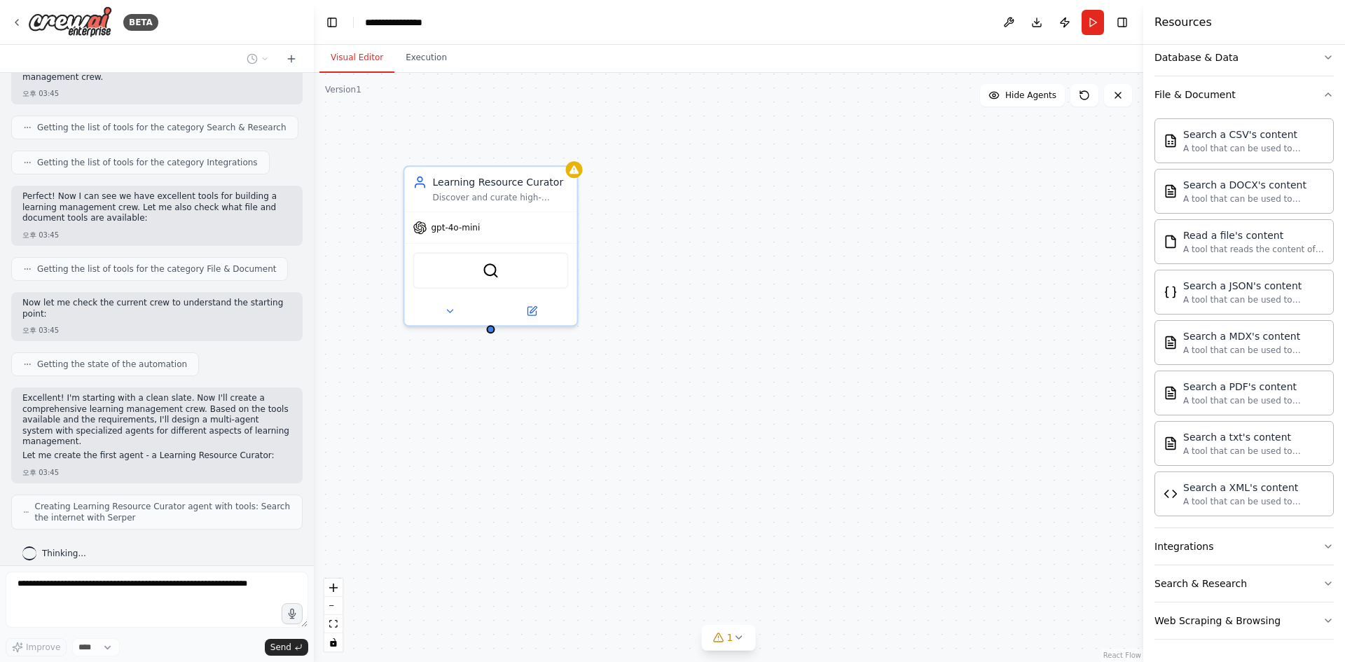
drag, startPoint x: 858, startPoint y: 485, endPoint x: 763, endPoint y: 401, distance: 126.5
click at [763, 401] on div "Learning Resource Curator Discover and curate high-quality learning resources f…" at bounding box center [728, 367] width 829 height 589
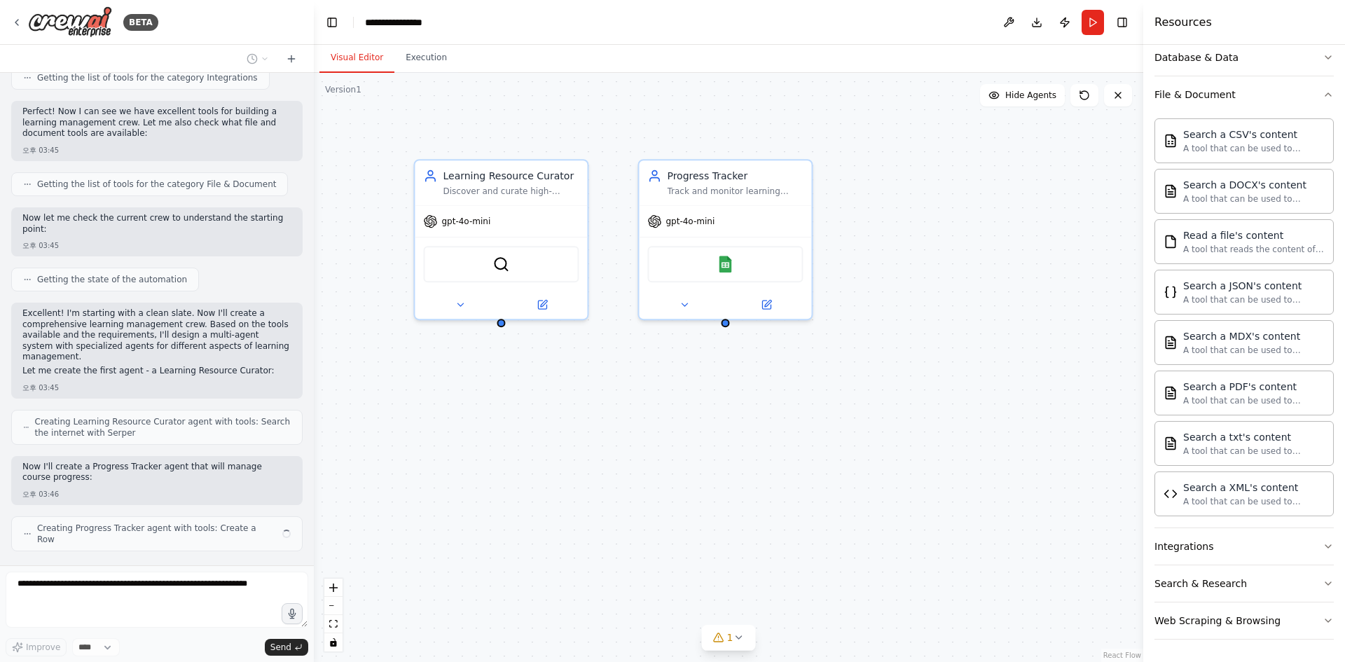
scroll to position [479, 0]
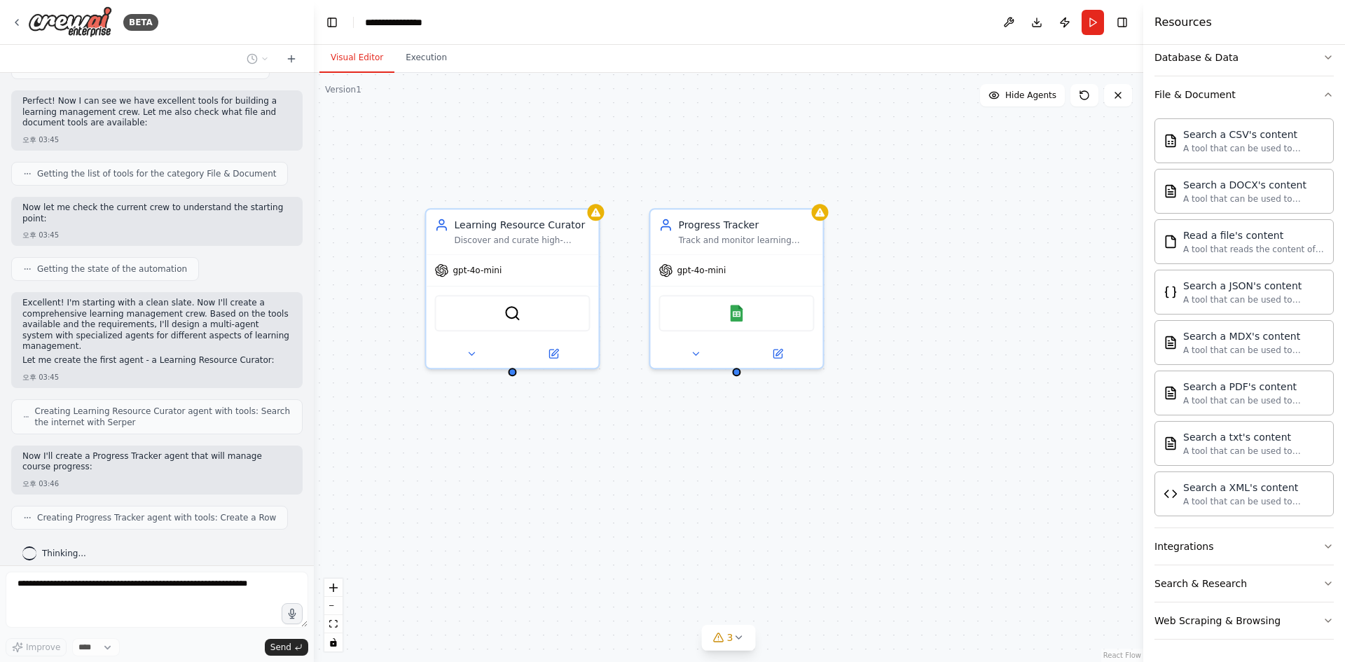
drag, startPoint x: 567, startPoint y: 434, endPoint x: 580, endPoint y: 487, distance: 54.0
click at [580, 487] on div "Learning Resource Curator Discover and curate high-quality learning resources f…" at bounding box center [728, 367] width 829 height 589
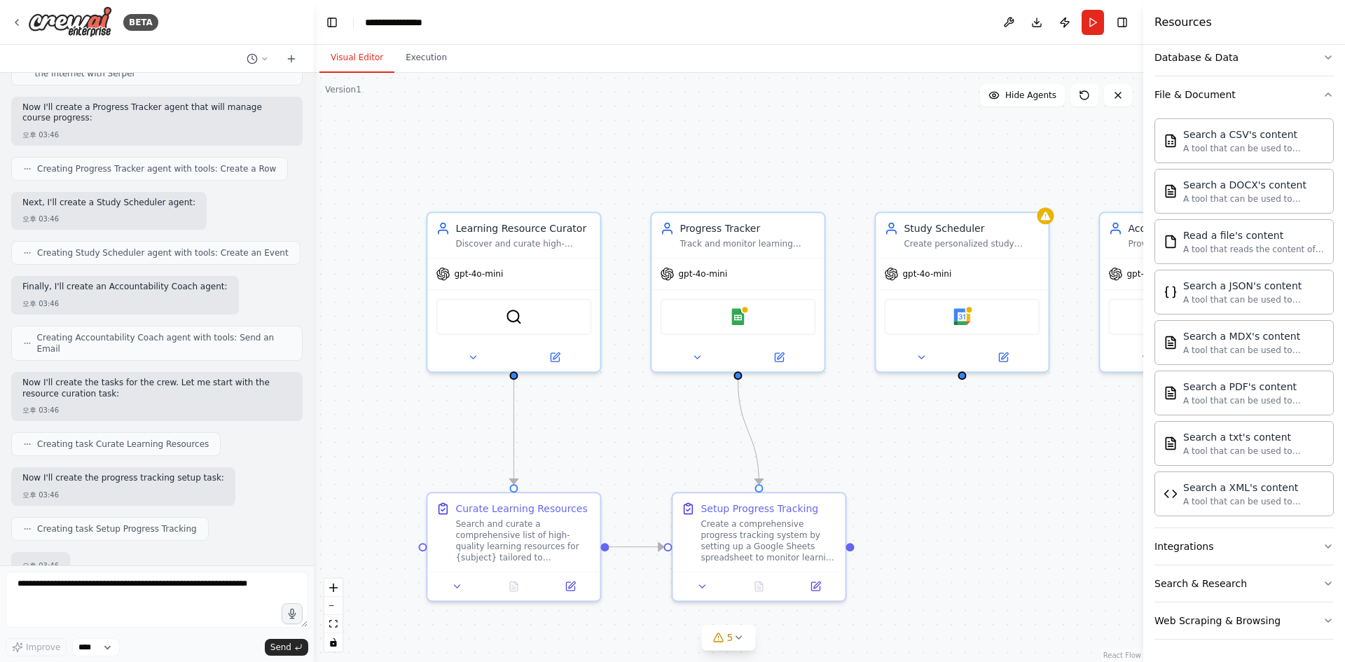
scroll to position [913, 0]
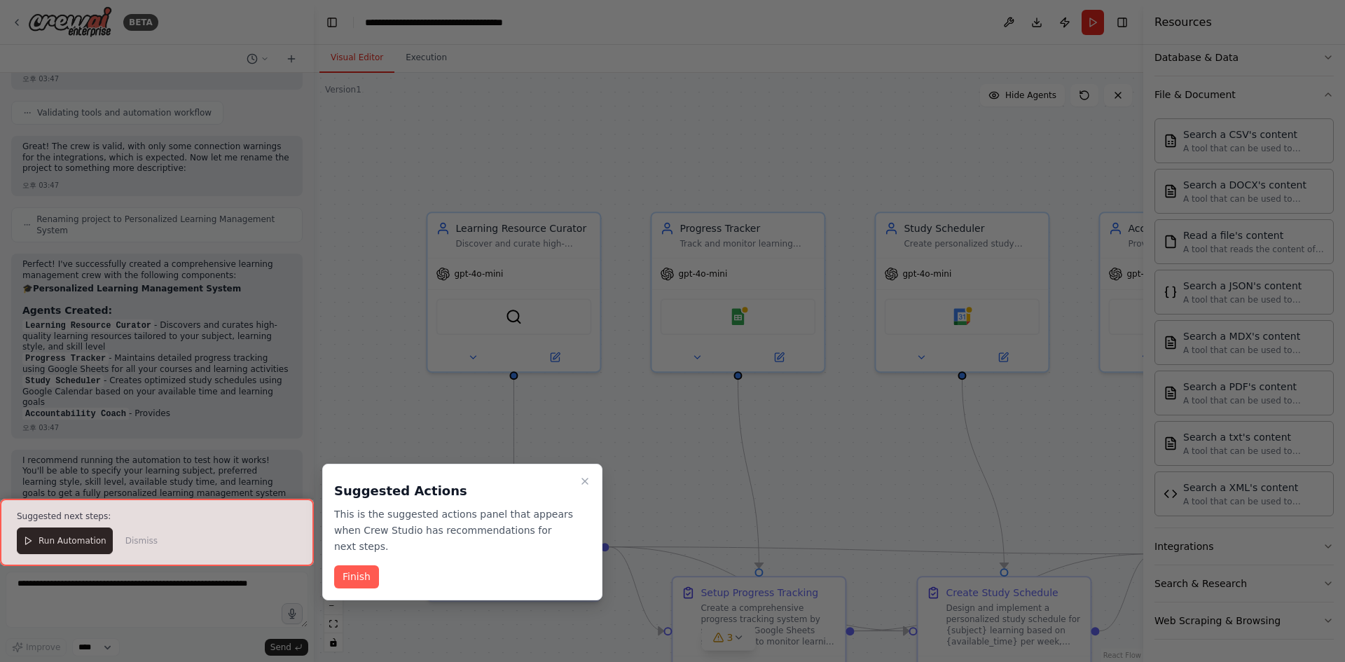
click at [584, 170] on div at bounding box center [672, 331] width 1345 height 662
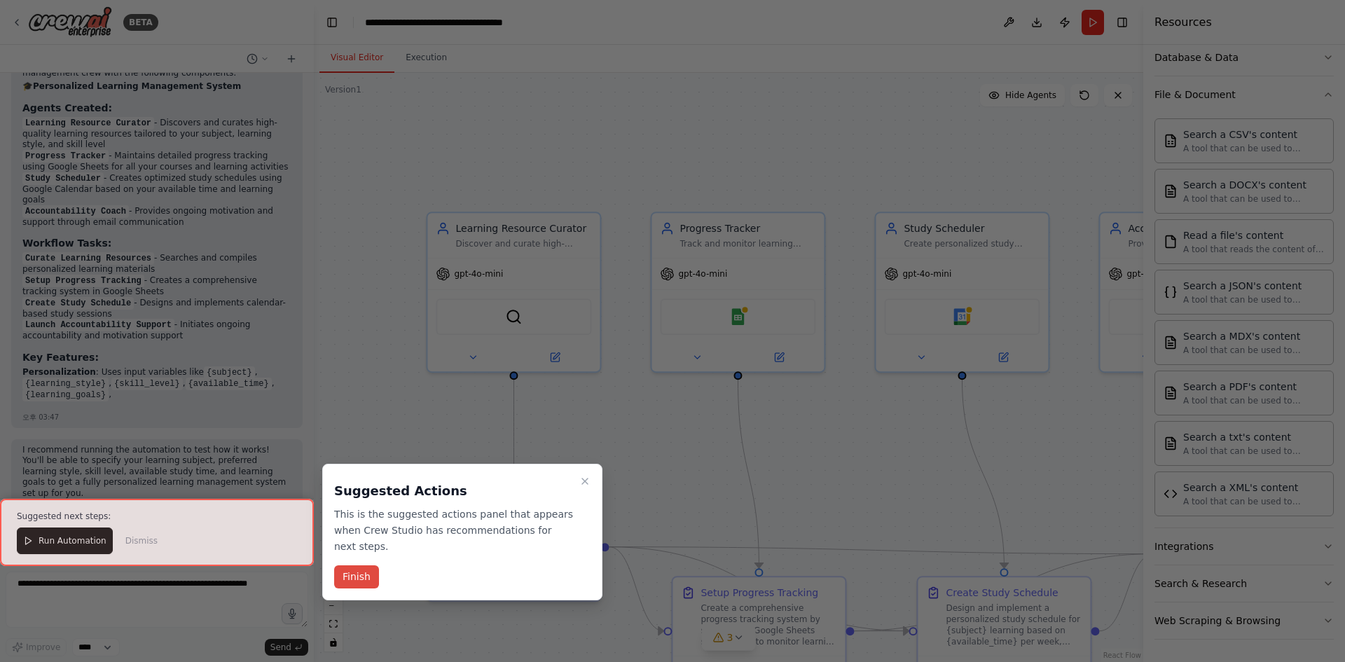
click at [369, 576] on button "Finish" at bounding box center [356, 576] width 45 height 23
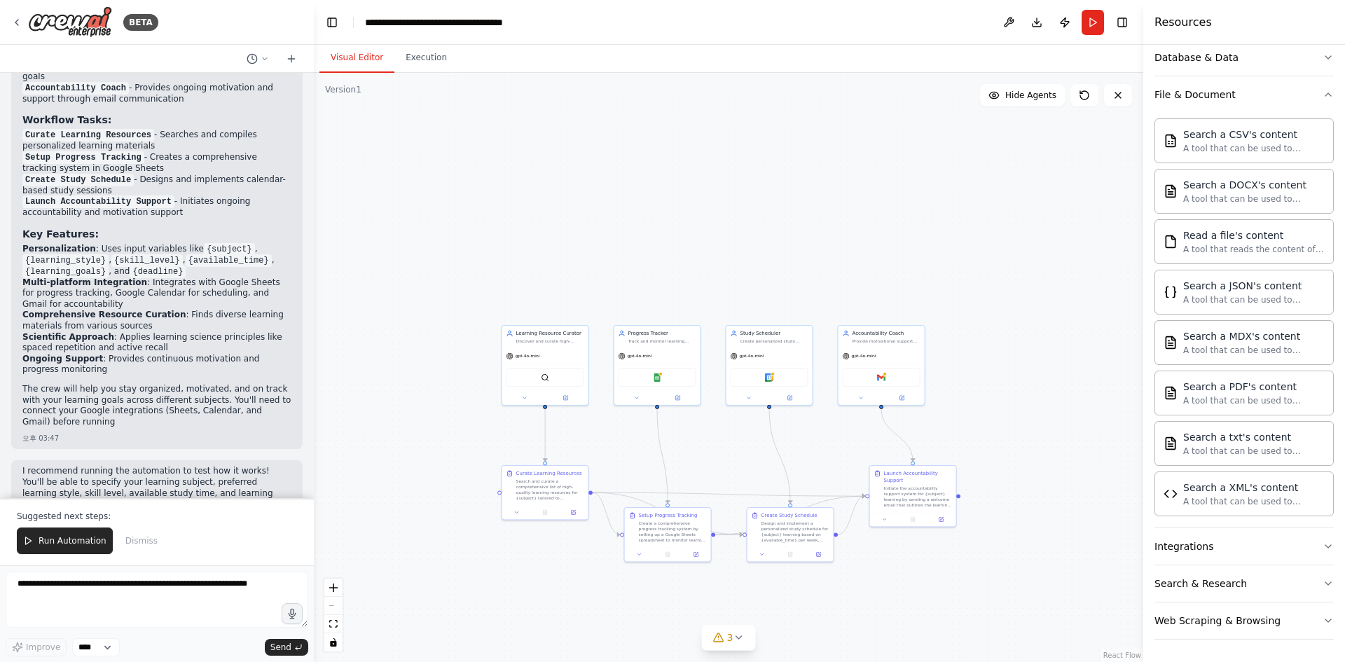
scroll to position [1845, 0]
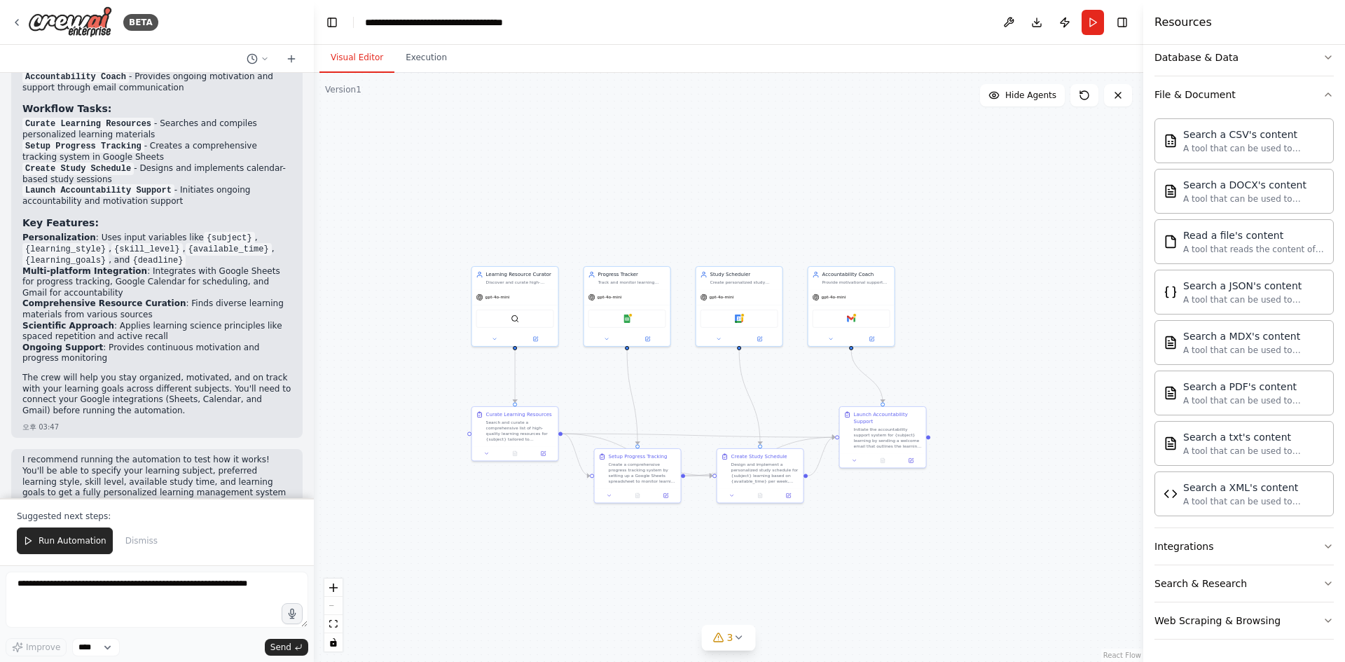
drag, startPoint x: 744, startPoint y: 459, endPoint x: 702, endPoint y: 354, distance: 112.5
click at [702, 354] on div ".deletable-edge-delete-btn { width: 20px; height: 20px; border: 0px solid #ffff…" at bounding box center [728, 367] width 829 height 589
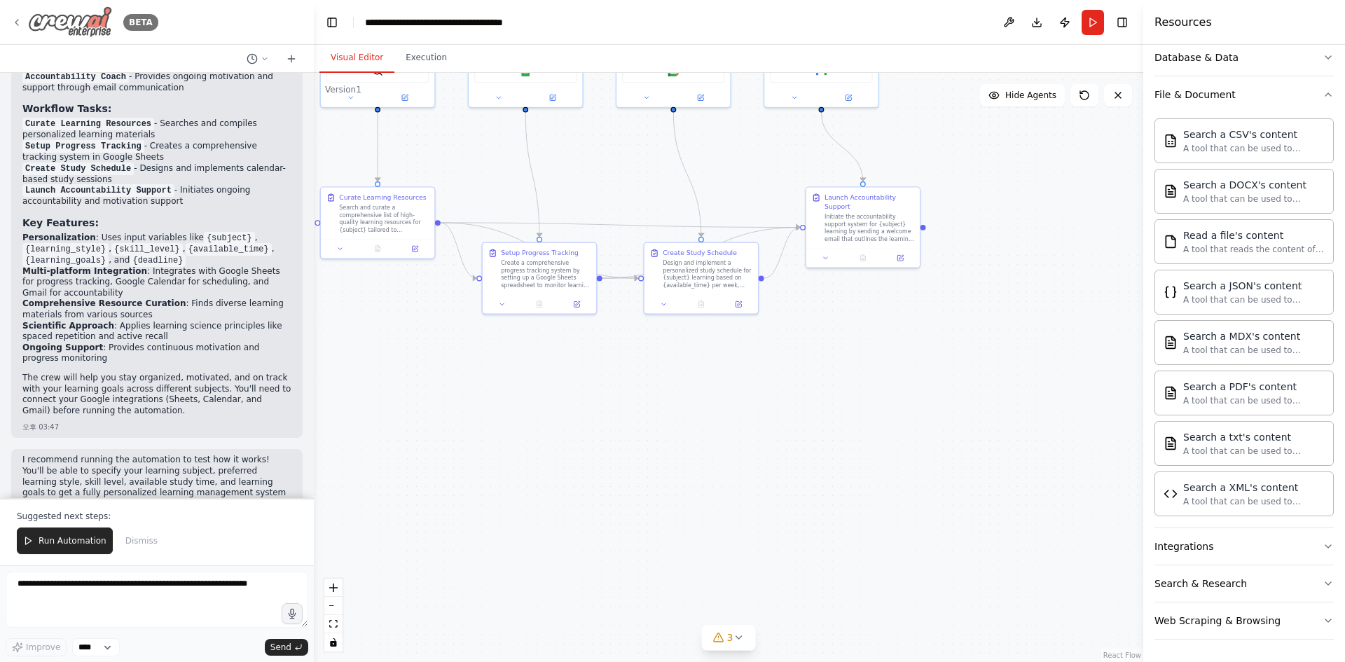
click at [32, 20] on img at bounding box center [70, 22] width 84 height 32
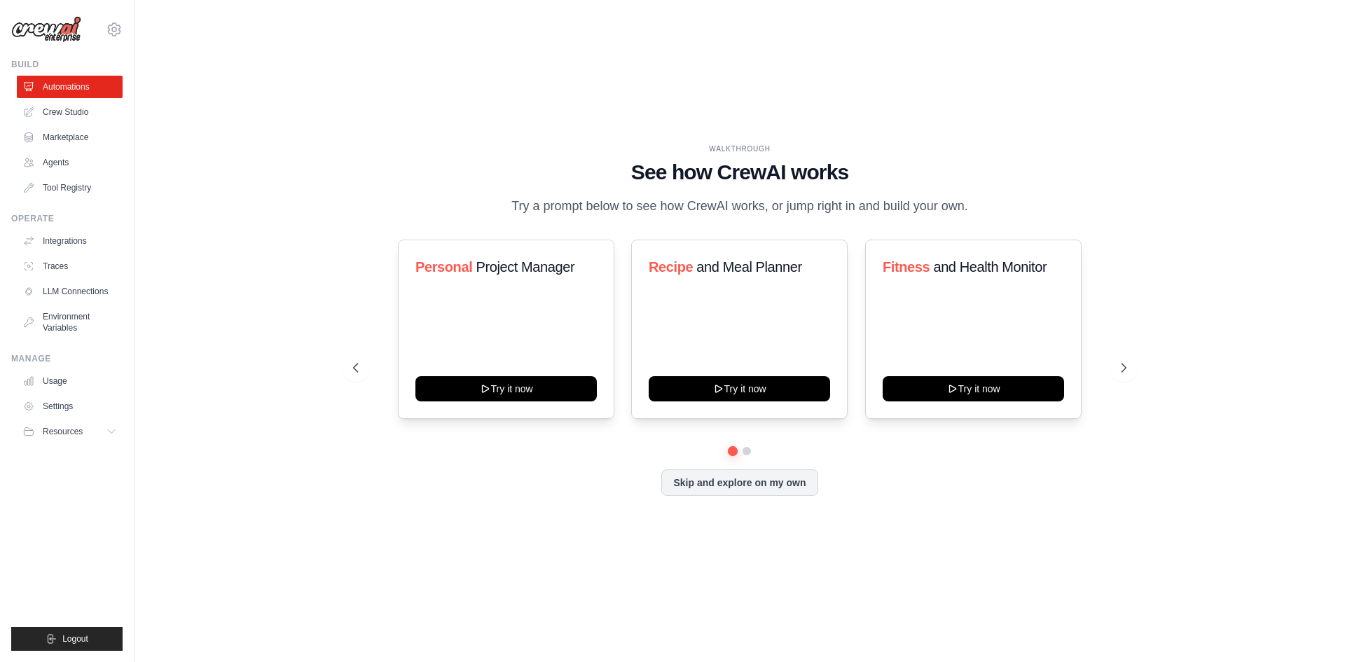
click at [270, 536] on div "WALKTHROUGH See how CrewAI works Try a prompt below to see how CrewAI works, or…" at bounding box center [739, 331] width 1165 height 634
drag, startPoint x: 289, startPoint y: 86, endPoint x: 287, endPoint y: 78, distance: 8.5
click at [289, 83] on div "WALKTHROUGH See how [PERSON_NAME] works Try a prompt below to see how [PERSON_N…" at bounding box center [739, 331] width 1165 height 634
click at [283, 223] on div "WALKTHROUGH See how [PERSON_NAME] works Try a prompt below to see how [PERSON_N…" at bounding box center [739, 331] width 1165 height 634
click at [57, 36] on img at bounding box center [46, 29] width 70 height 27
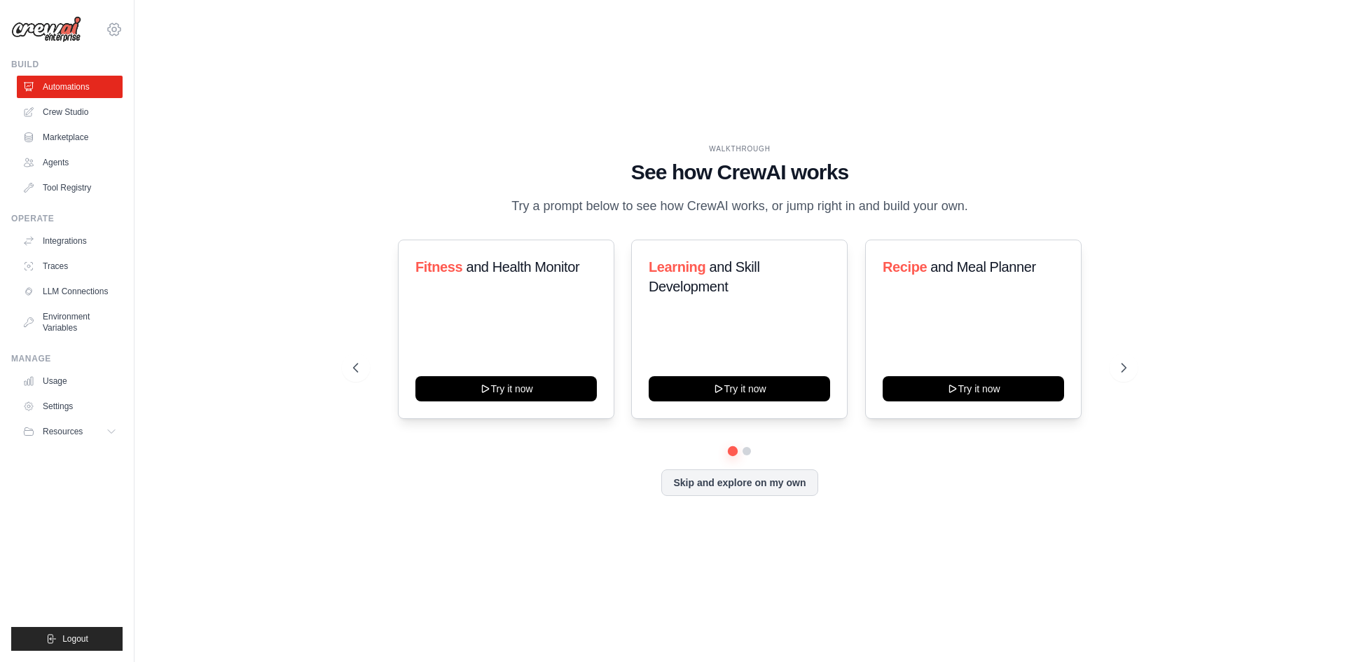
click at [117, 32] on icon at bounding box center [114, 29] width 17 height 17
click at [38, 15] on div "[EMAIL_ADDRESS][DOMAIN_NAME] Settings" at bounding box center [66, 22] width 111 height 45
click at [37, 40] on img at bounding box center [46, 29] width 70 height 27
click at [66, 113] on link "Crew Studio" at bounding box center [71, 112] width 106 height 22
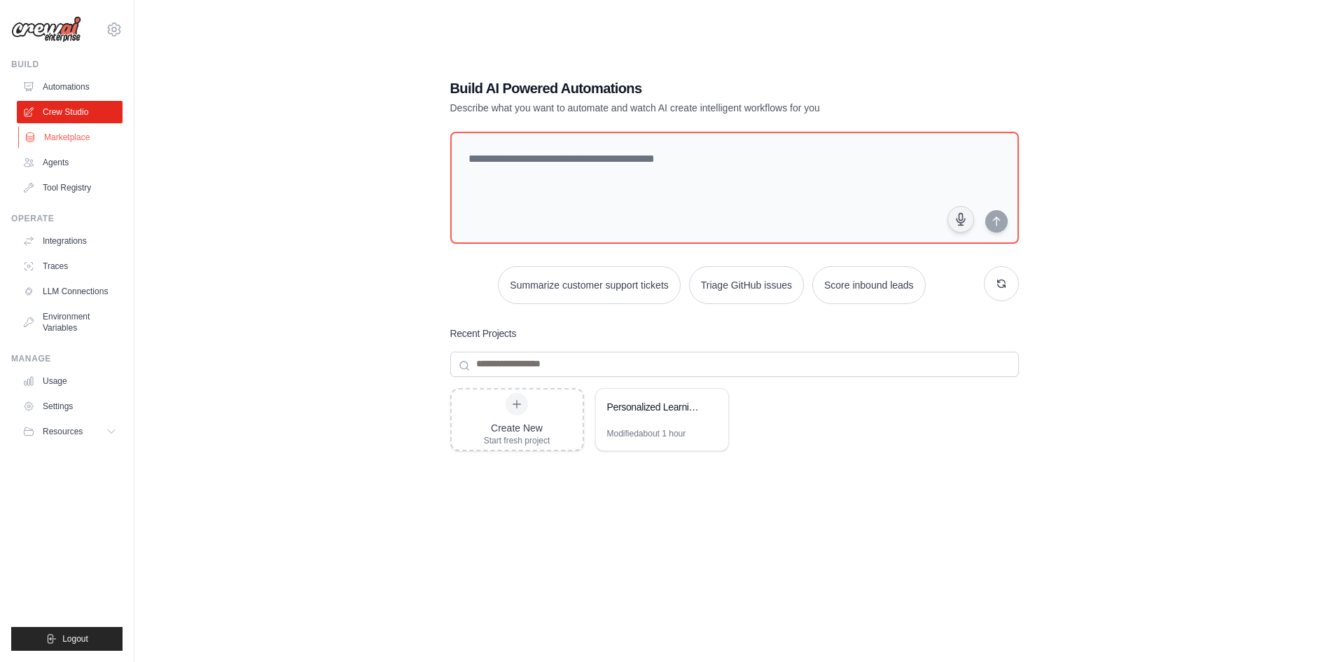
click at [64, 139] on link "Marketplace" at bounding box center [71, 137] width 106 height 22
